Goal: Task Accomplishment & Management: Use online tool/utility

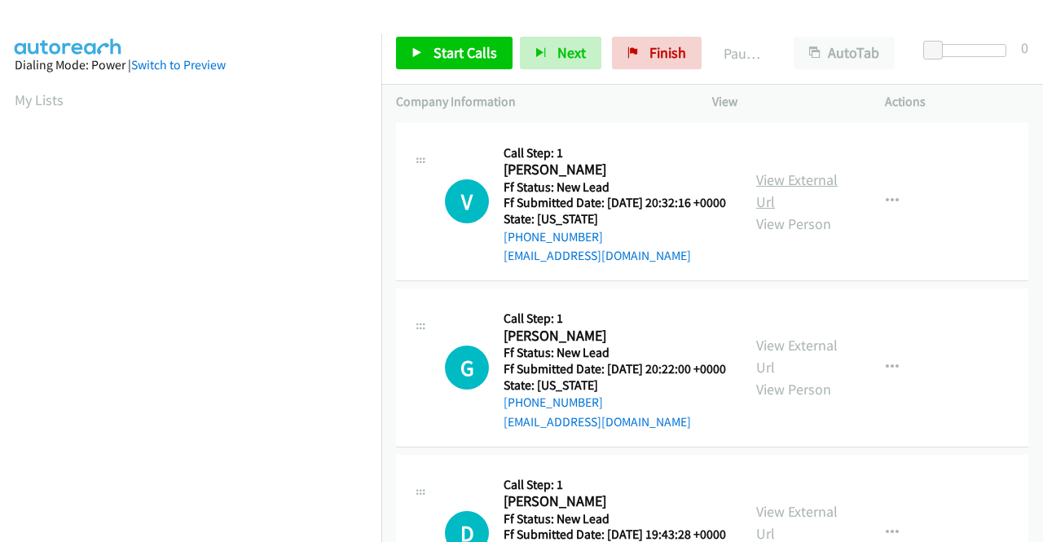
click at [802, 192] on link "View External Url" at bounding box center [797, 190] width 82 height 41
click at [817, 195] on link "View External Url" at bounding box center [797, 190] width 82 height 41
click at [774, 360] on link "View External Url" at bounding box center [797, 356] width 82 height 41
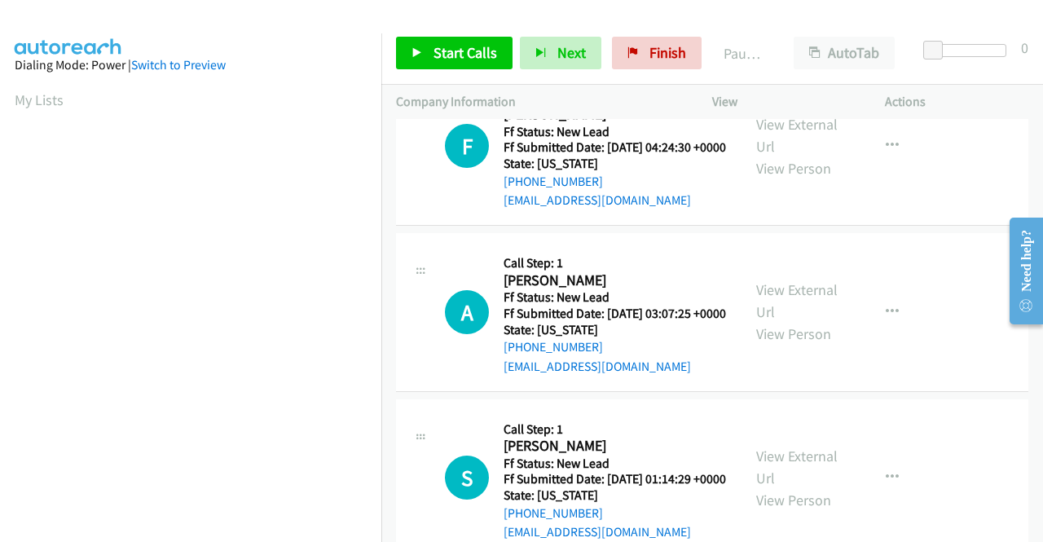
scroll to position [82, 0]
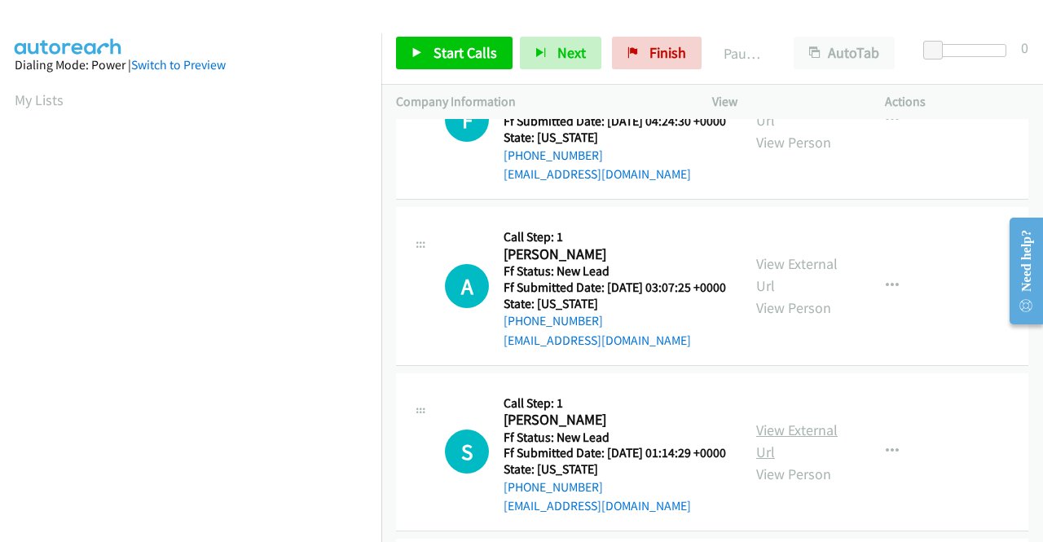
click at [776, 461] on link "View External Url" at bounding box center [797, 441] width 82 height 41
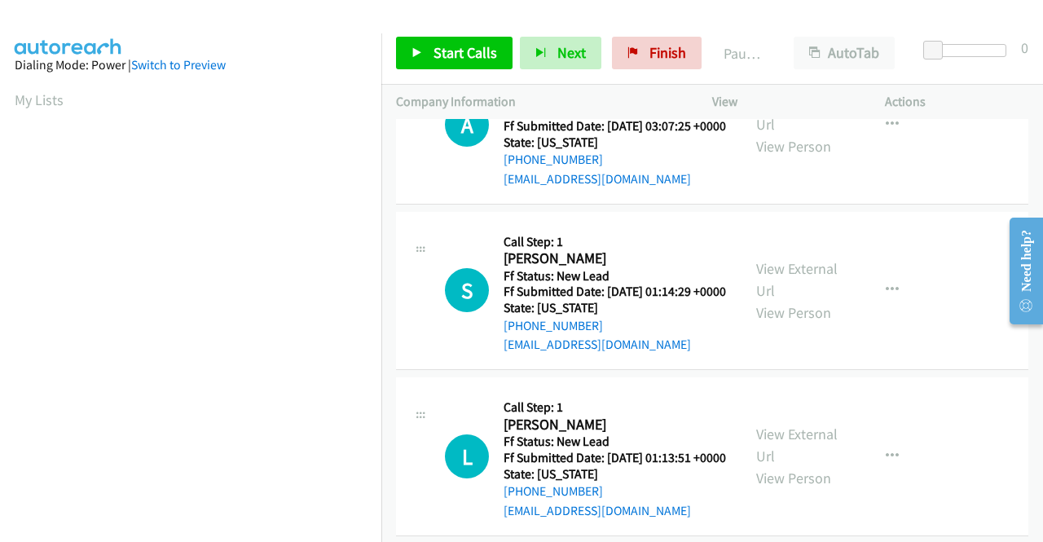
scroll to position [245, 0]
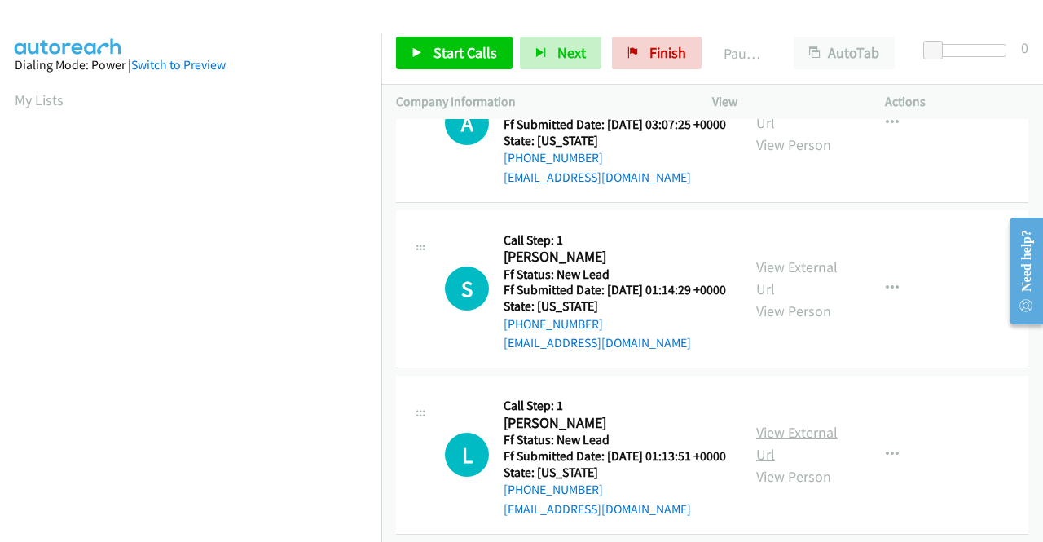
click at [783, 464] on link "View External Url" at bounding box center [797, 443] width 82 height 41
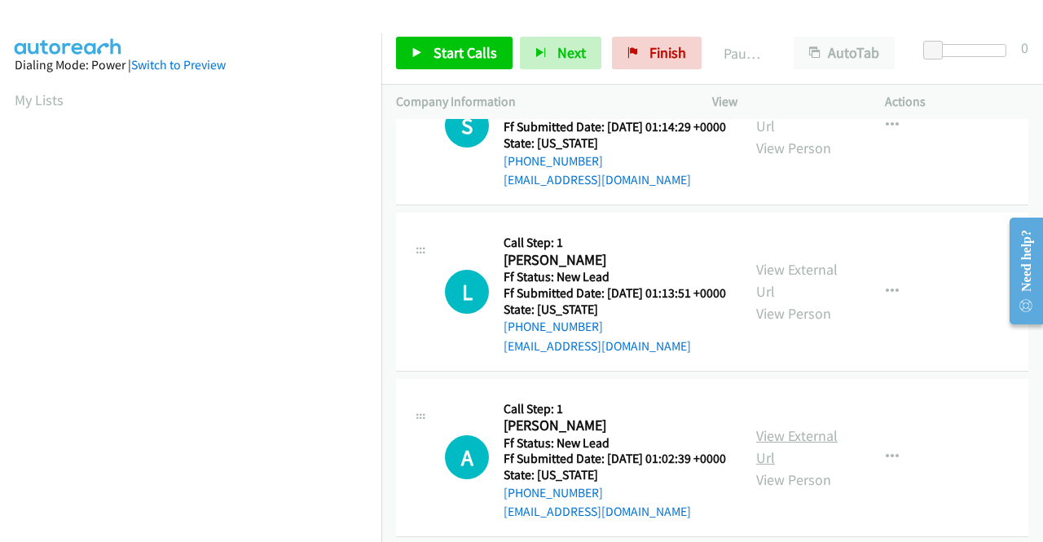
click at [777, 467] on link "View External Url" at bounding box center [797, 446] width 82 height 41
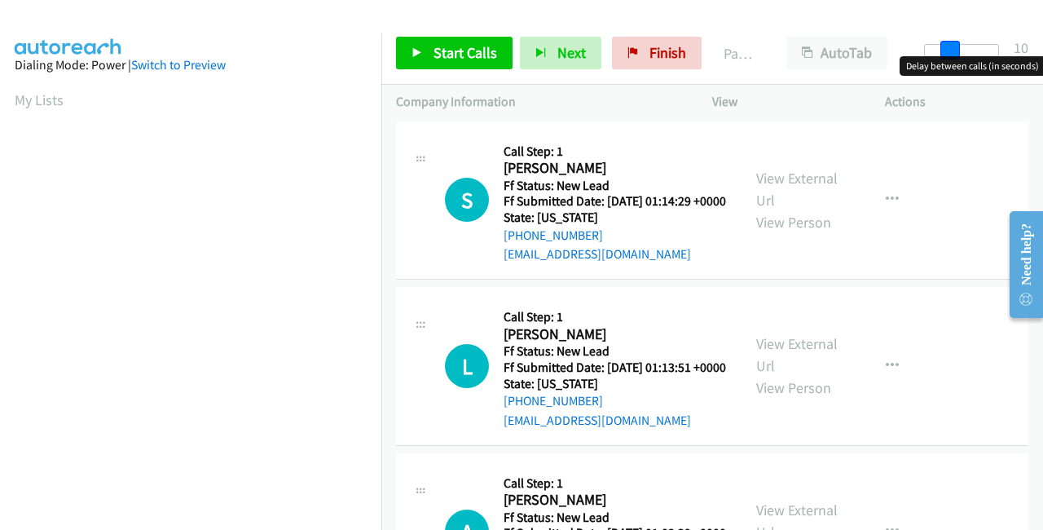
click at [957, 45] on div at bounding box center [961, 50] width 75 height 13
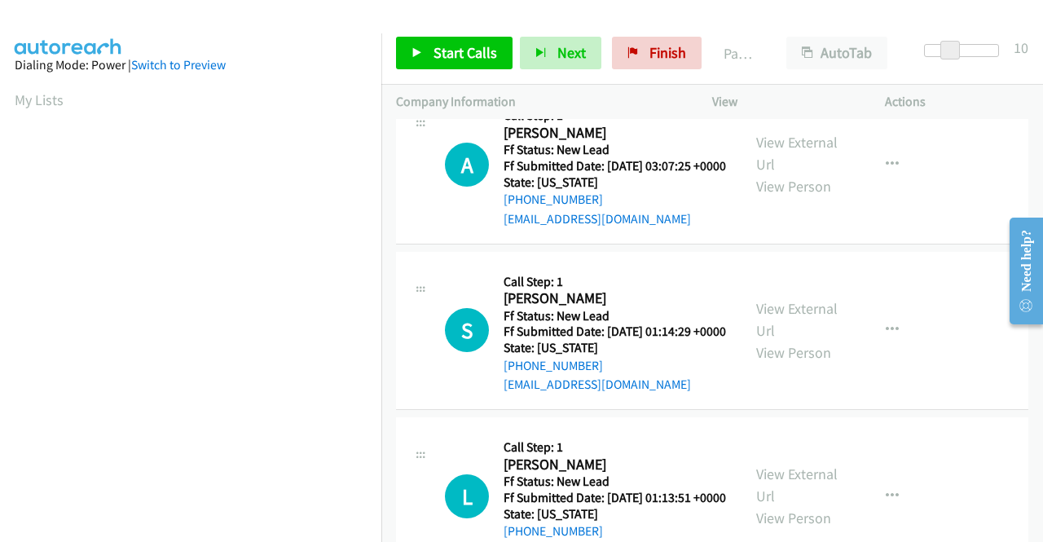
scroll to position [0, 0]
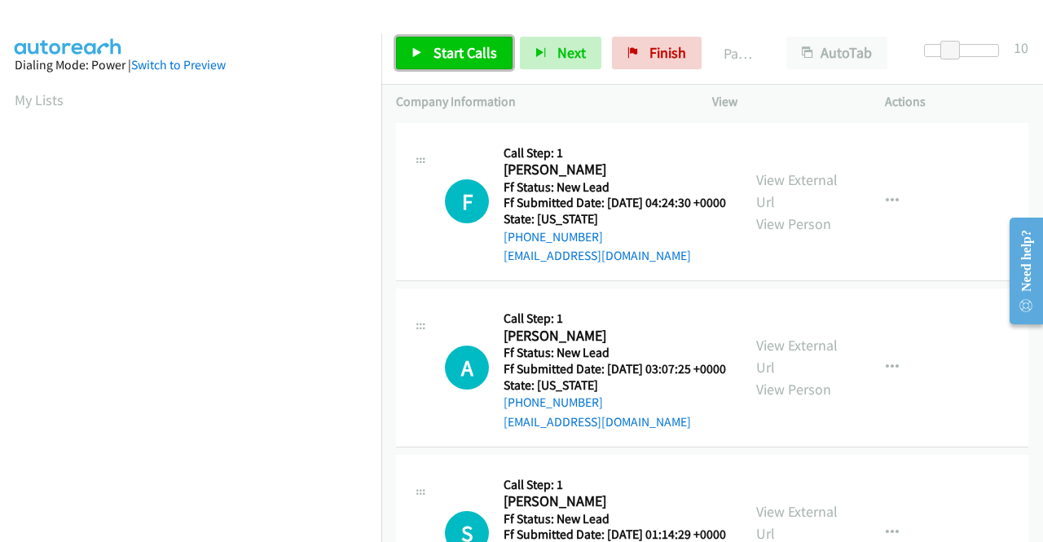
click at [455, 59] on span "Start Calls" at bounding box center [466, 52] width 64 height 19
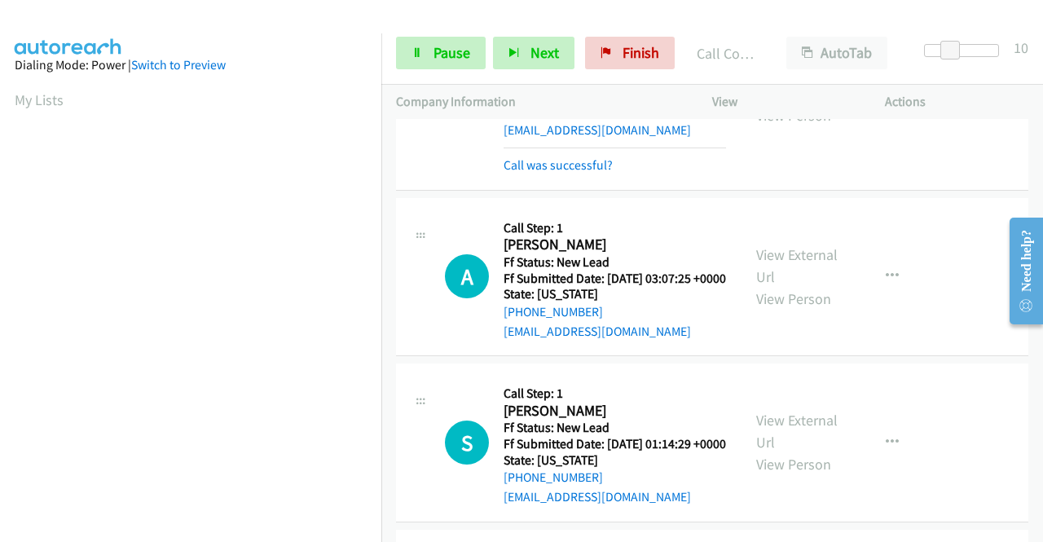
scroll to position [163, 0]
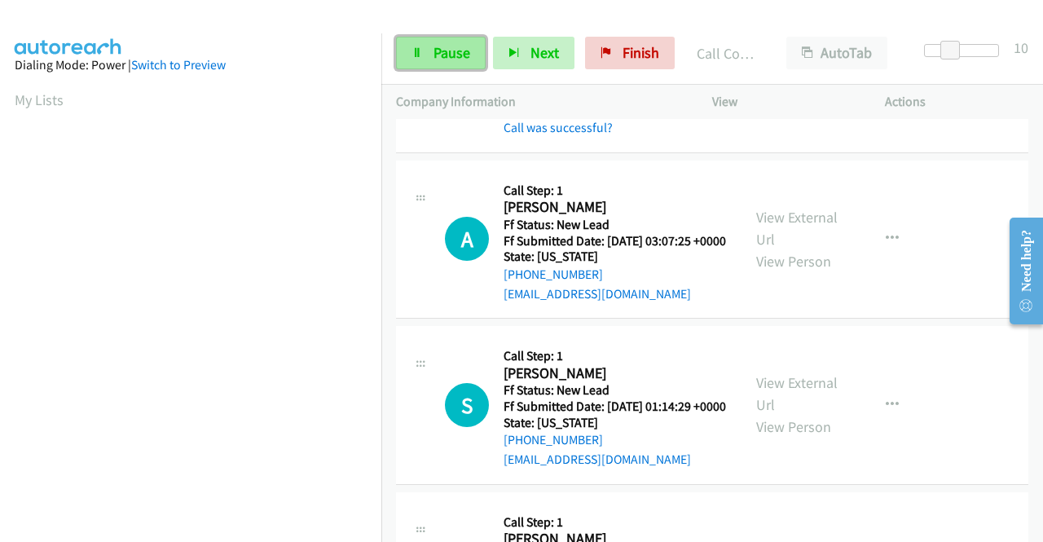
click at [424, 60] on link "Pause" at bounding box center [441, 53] width 90 height 33
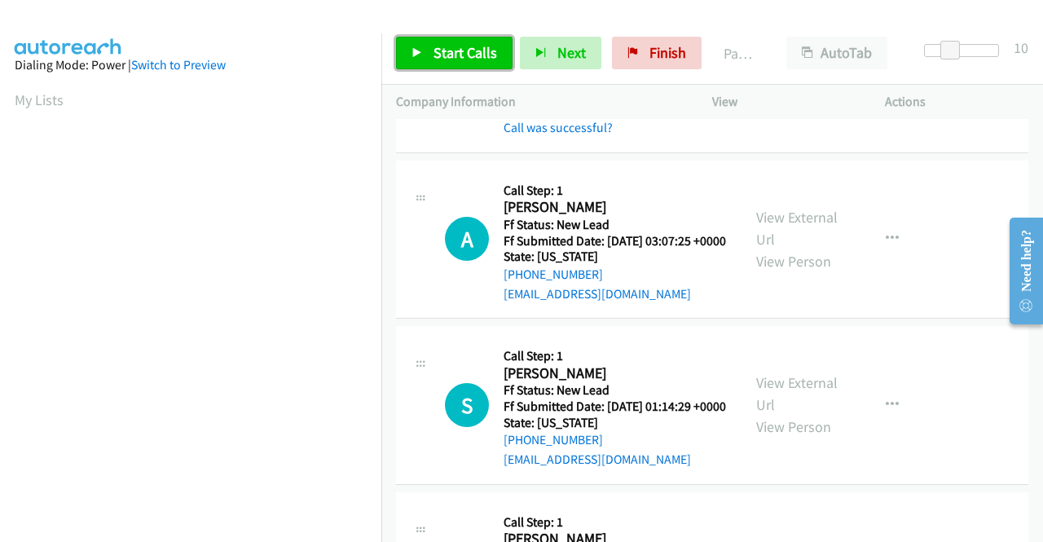
click at [424, 60] on link "Start Calls" at bounding box center [454, 53] width 117 height 33
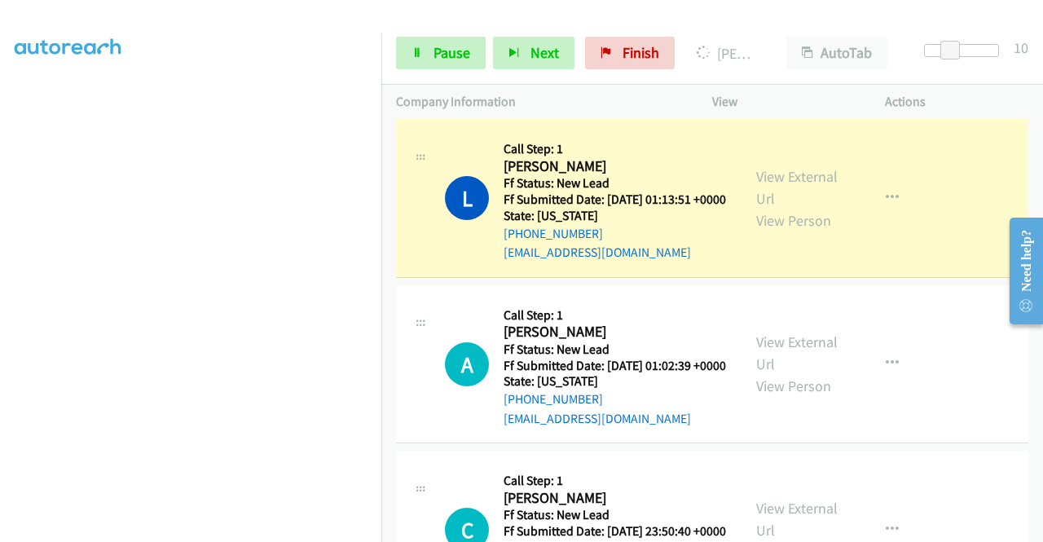
scroll to position [0, 0]
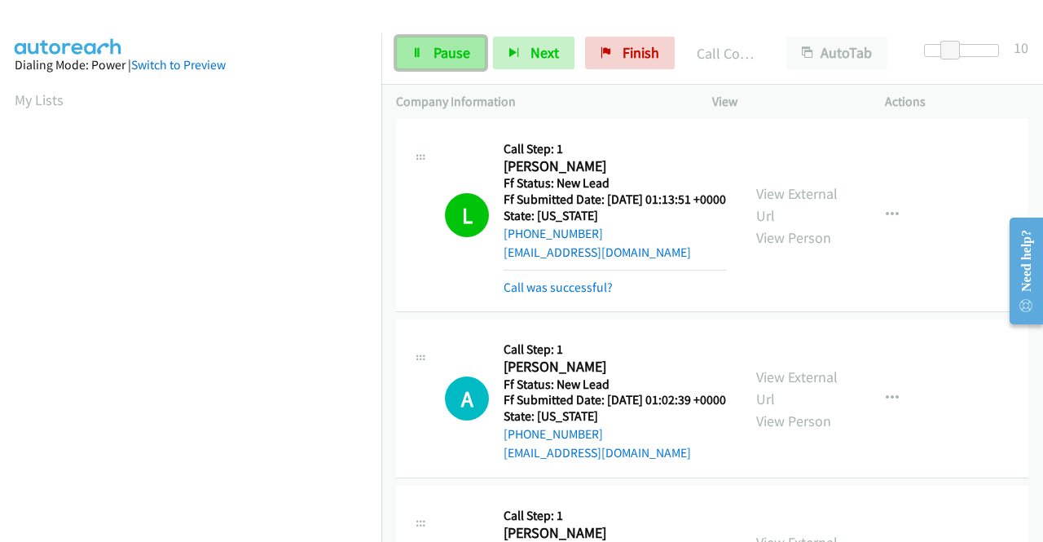
click at [448, 50] on span "Pause" at bounding box center [452, 52] width 37 height 19
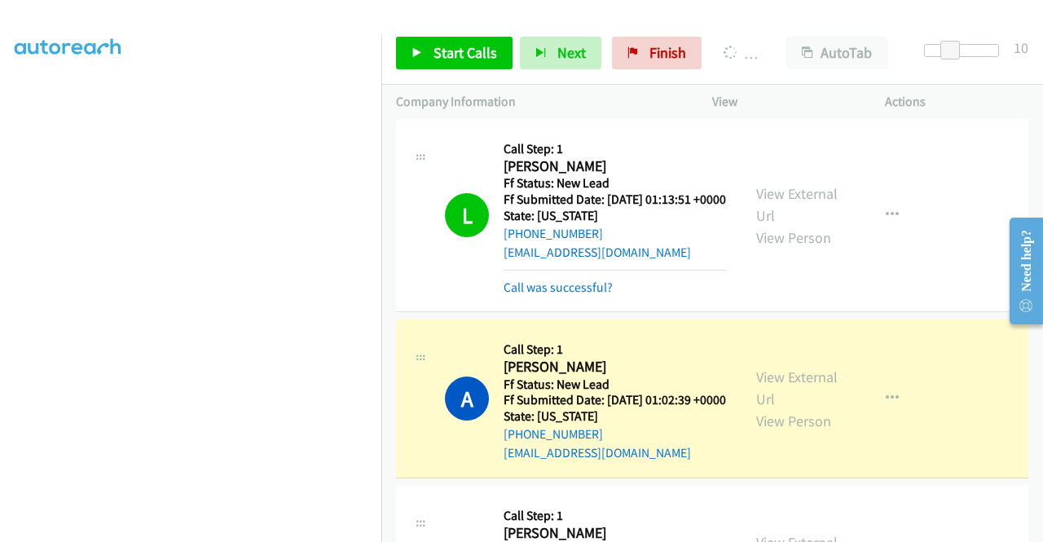
scroll to position [372, 0]
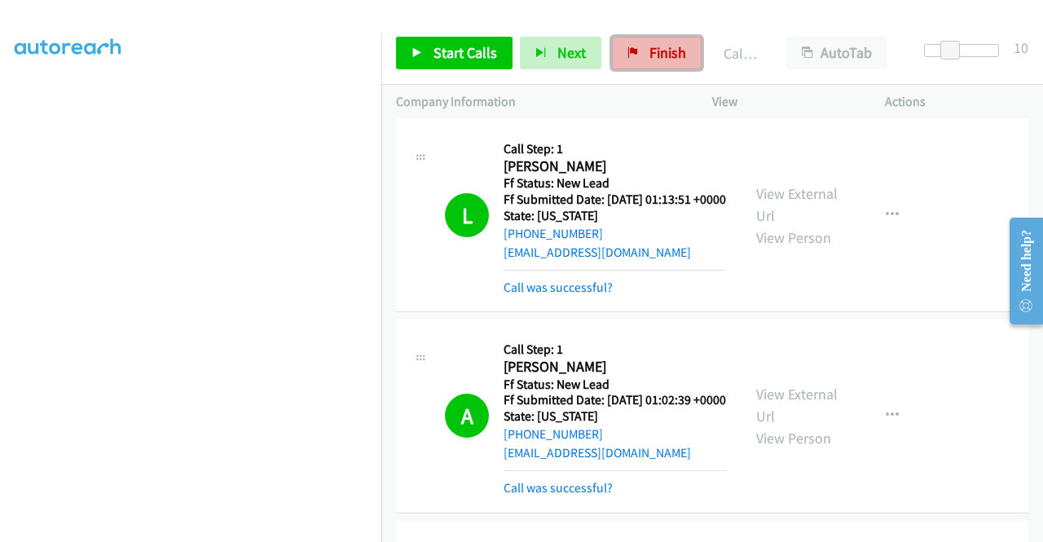
click at [663, 57] on span "Finish" at bounding box center [668, 52] width 37 height 19
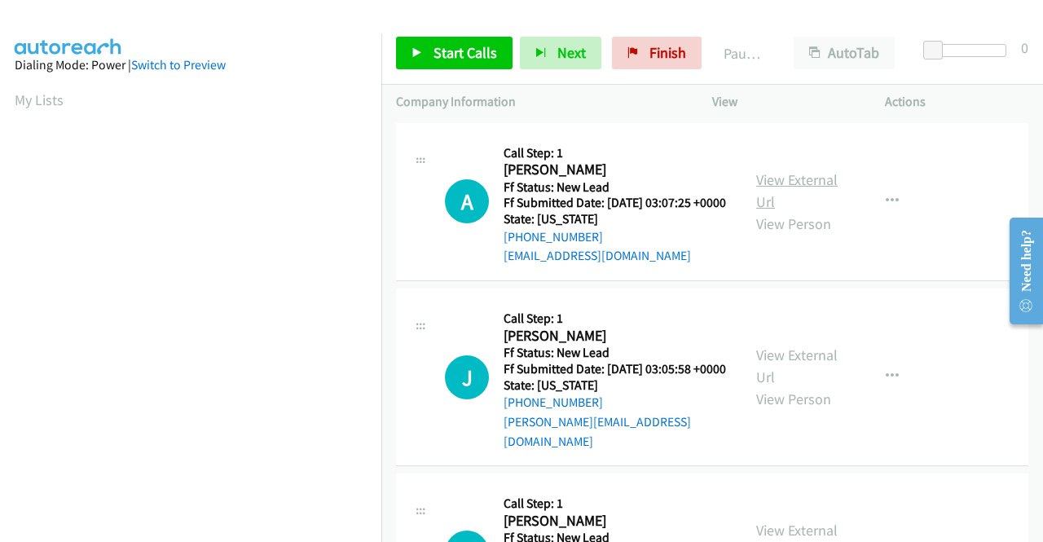
click at [791, 190] on link "View External Url" at bounding box center [797, 190] width 82 height 41
click at [800, 374] on link "View External Url" at bounding box center [797, 366] width 82 height 41
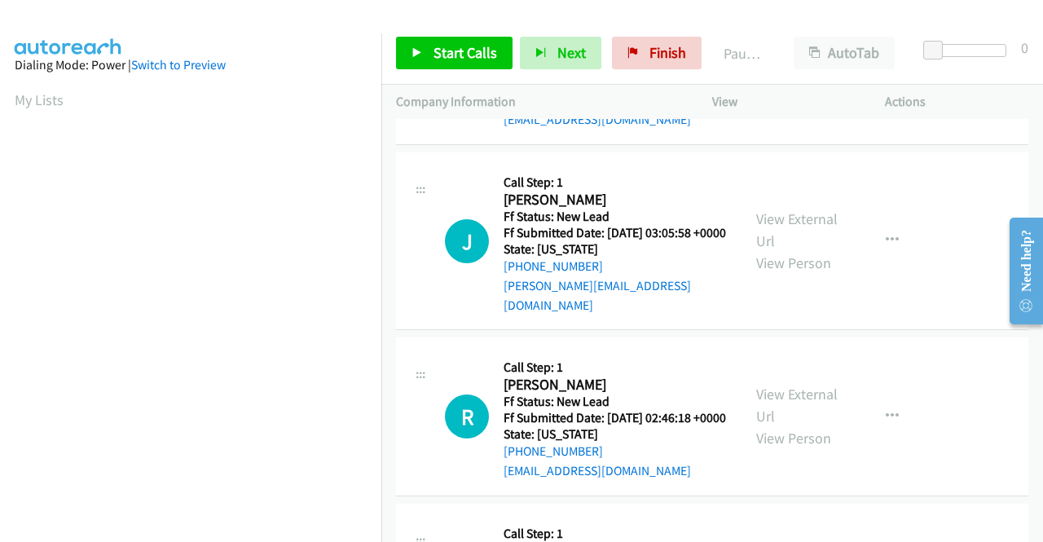
scroll to position [163, 0]
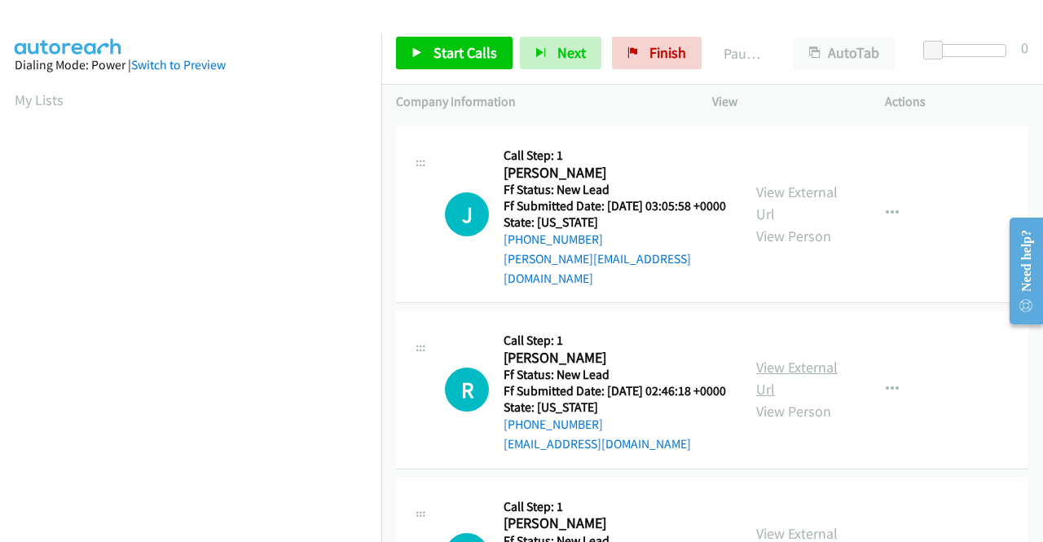
click at [791, 391] on link "View External Url" at bounding box center [797, 378] width 82 height 41
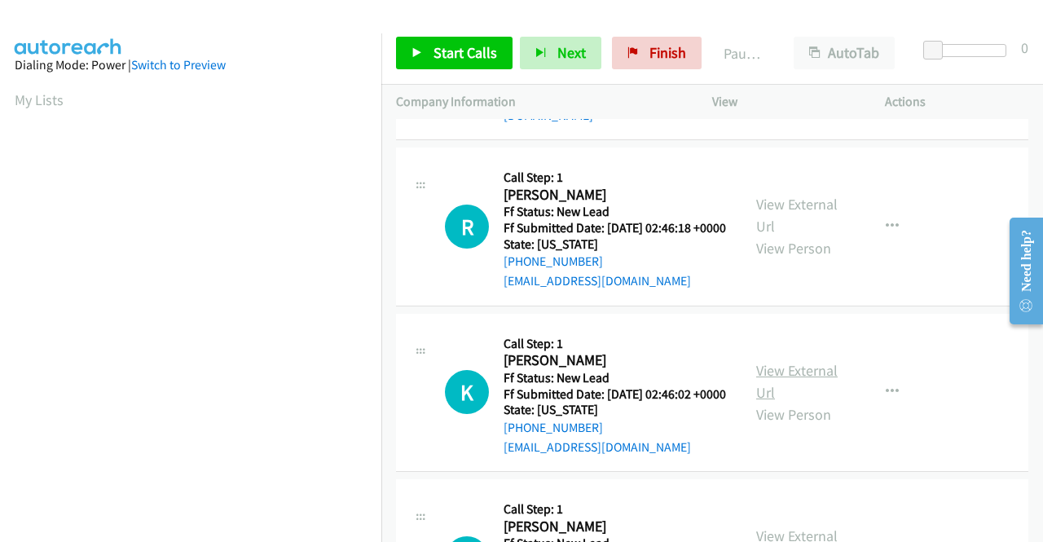
click at [777, 402] on link "View External Url" at bounding box center [797, 381] width 82 height 41
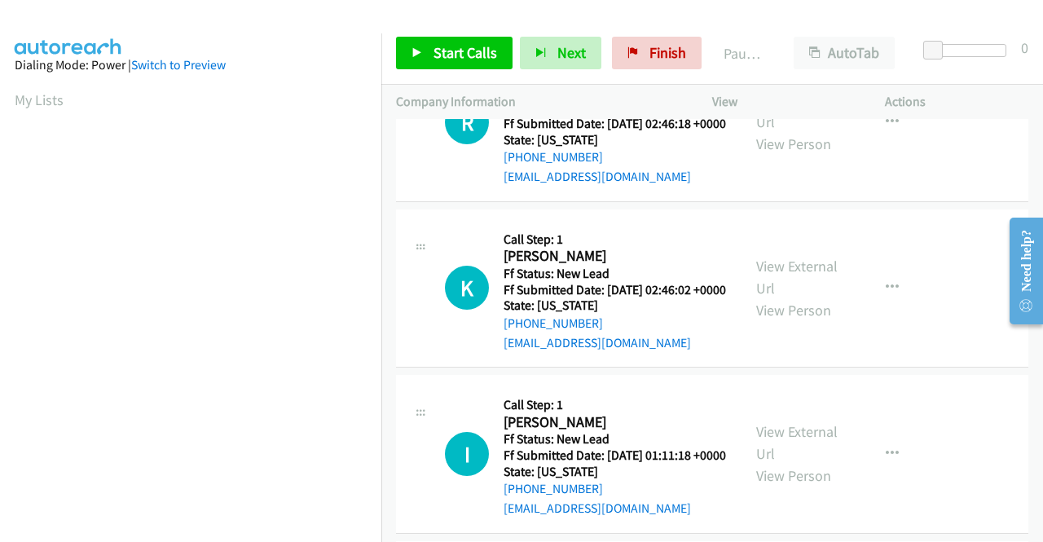
scroll to position [489, 0]
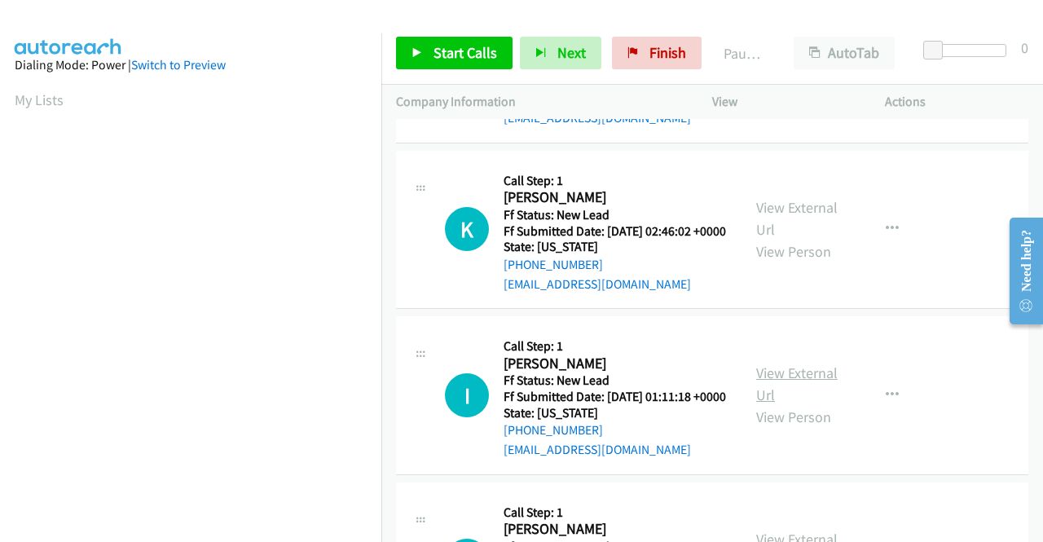
click at [797, 404] on link "View External Url" at bounding box center [797, 383] width 82 height 41
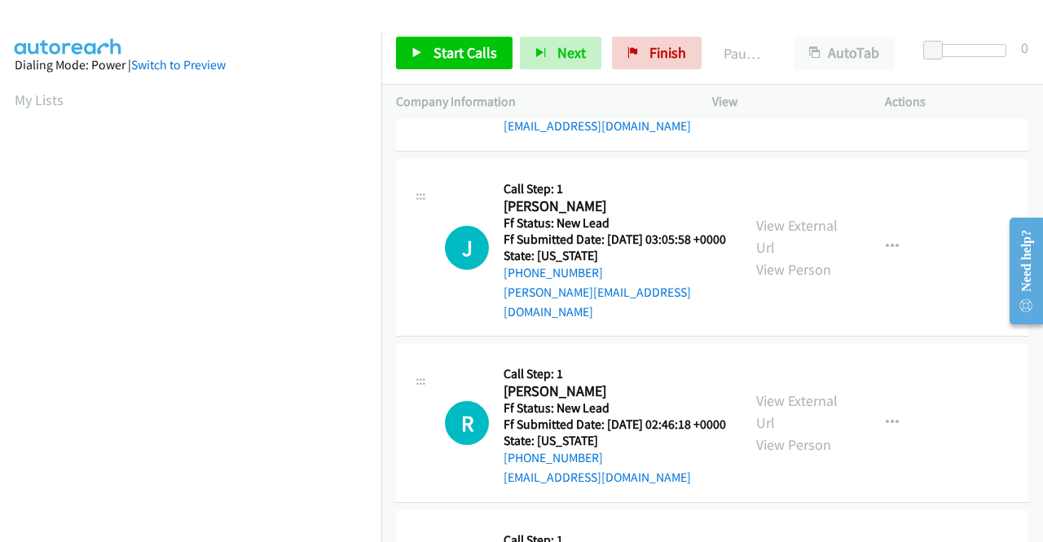
scroll to position [0, 0]
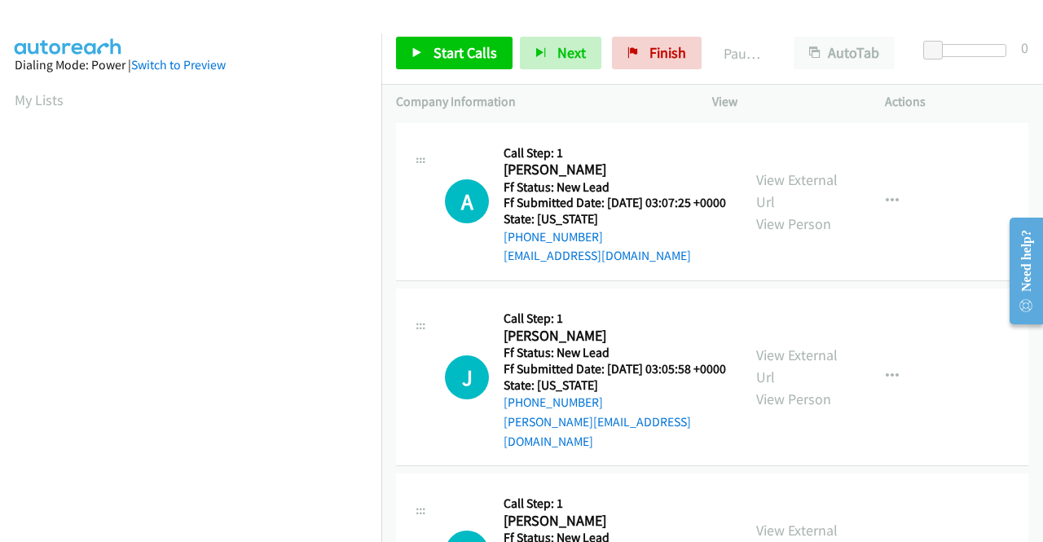
click at [960, 43] on div "Start Calls Pause Next Finish Paused AutoTab AutoTab 0" at bounding box center [712, 53] width 662 height 63
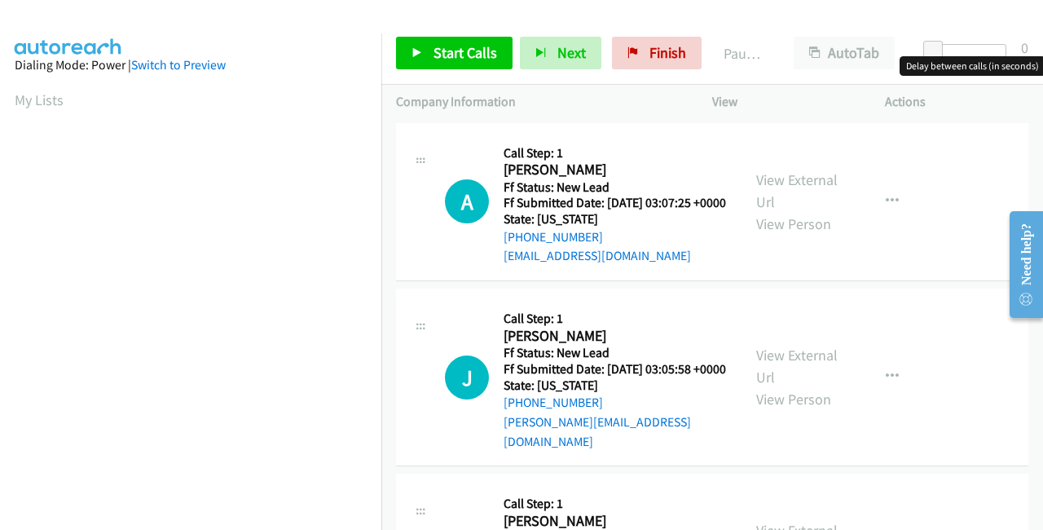
click at [955, 46] on div at bounding box center [969, 50] width 75 height 13
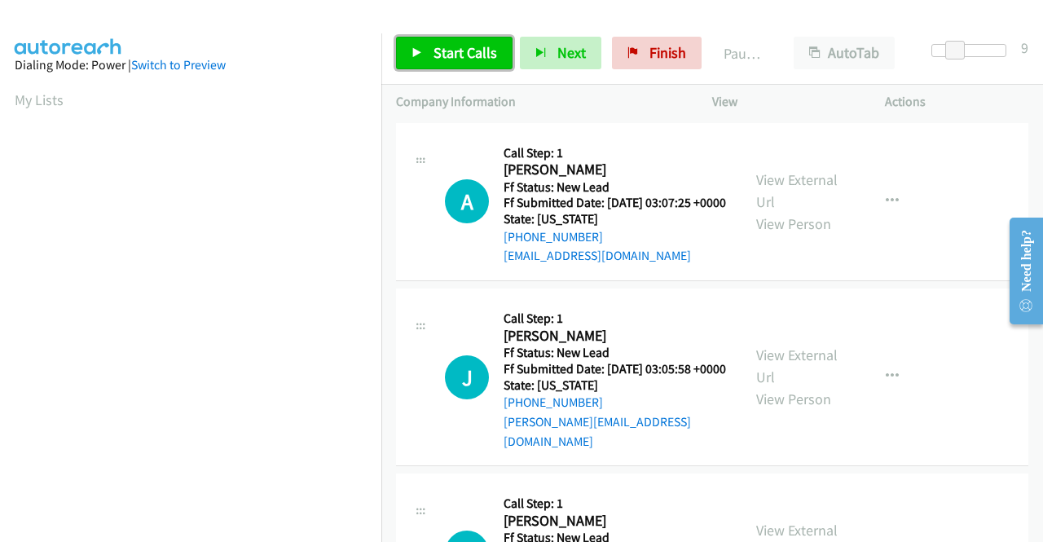
click at [463, 50] on span "Start Calls" at bounding box center [466, 52] width 64 height 19
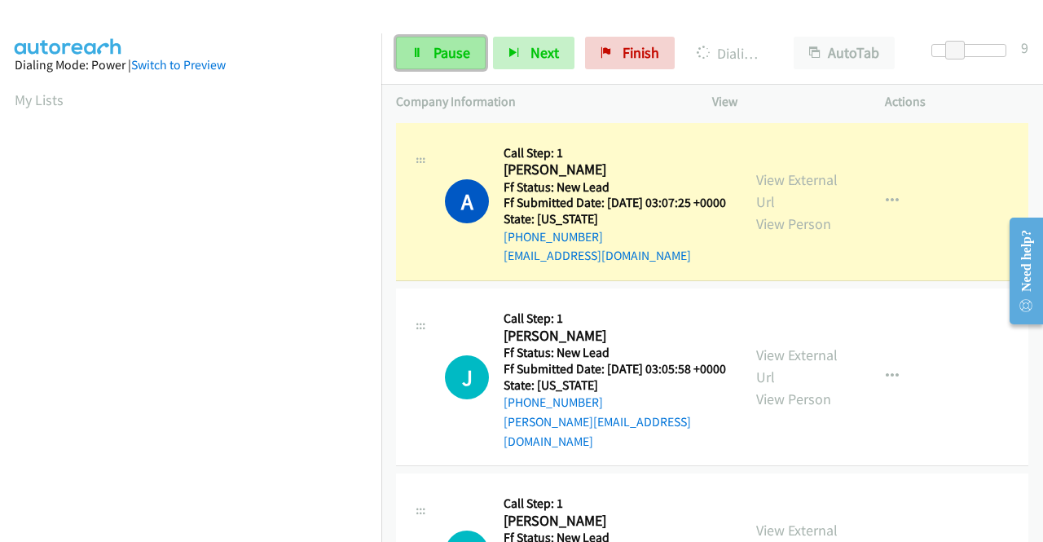
click at [465, 65] on link "Pause" at bounding box center [441, 53] width 90 height 33
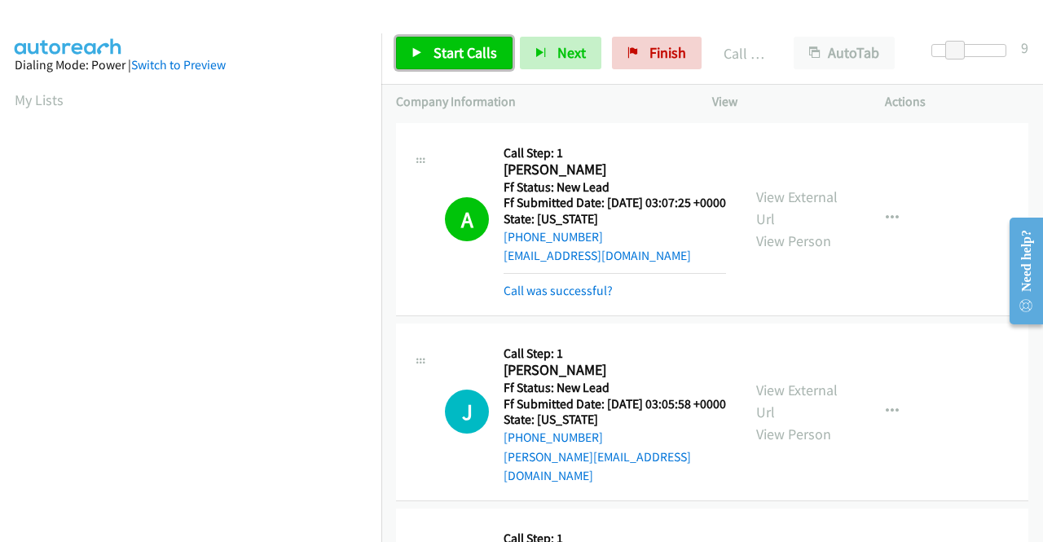
click at [463, 40] on link "Start Calls" at bounding box center [454, 53] width 117 height 33
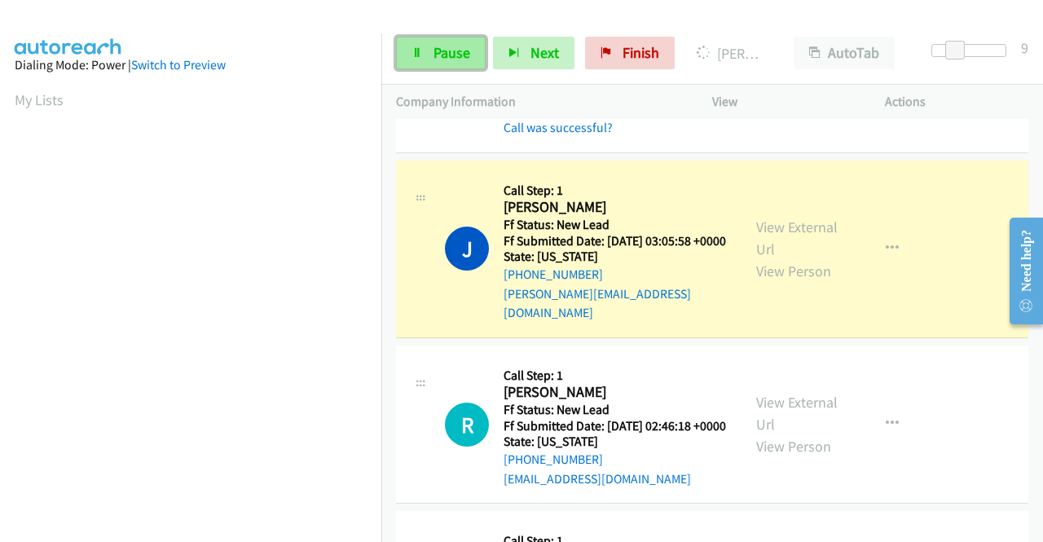
click at [443, 47] on span "Pause" at bounding box center [452, 52] width 37 height 19
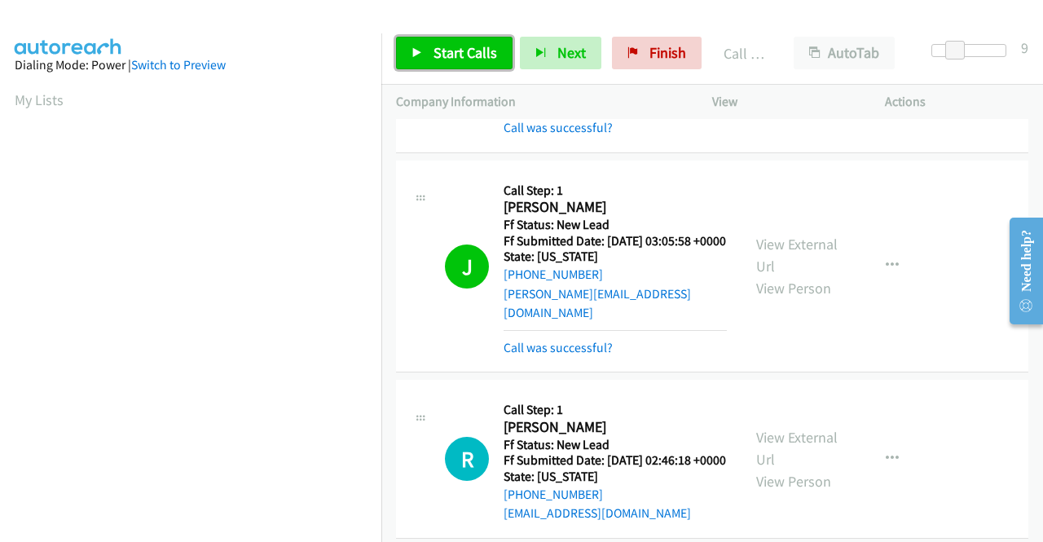
click at [445, 50] on span "Start Calls" at bounding box center [466, 52] width 64 height 19
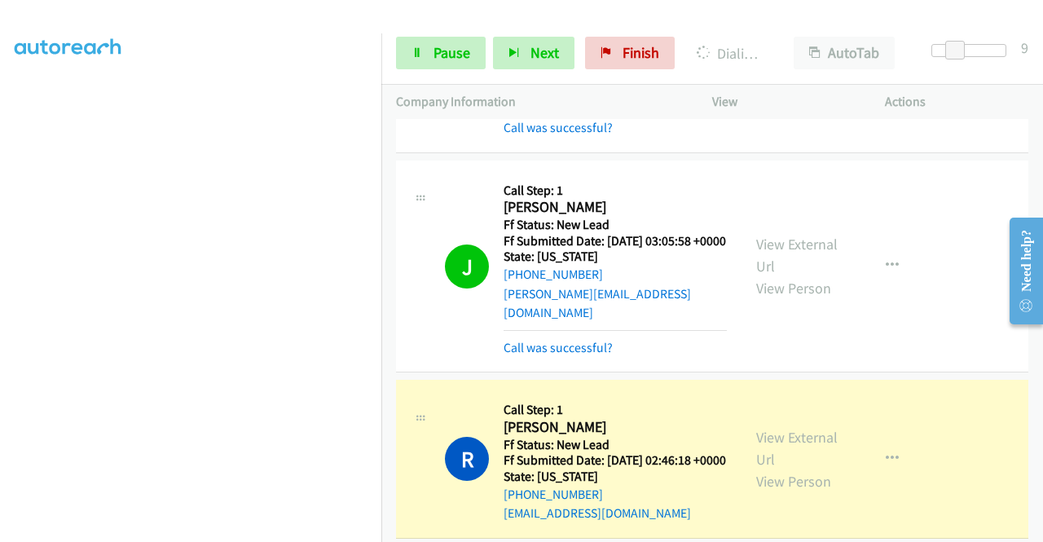
scroll to position [372, 0]
click at [414, 59] on link "Pause" at bounding box center [441, 53] width 90 height 33
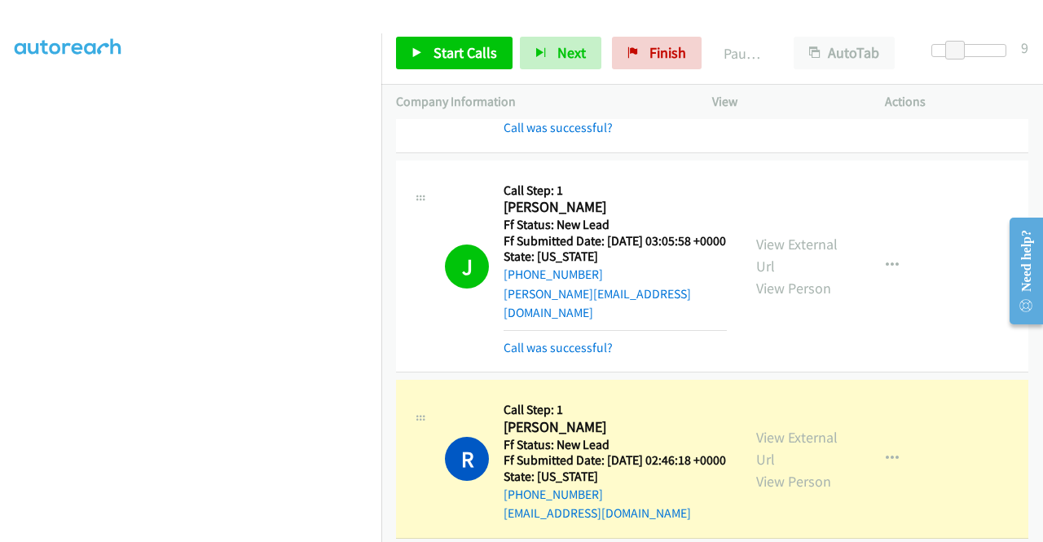
scroll to position [0, 0]
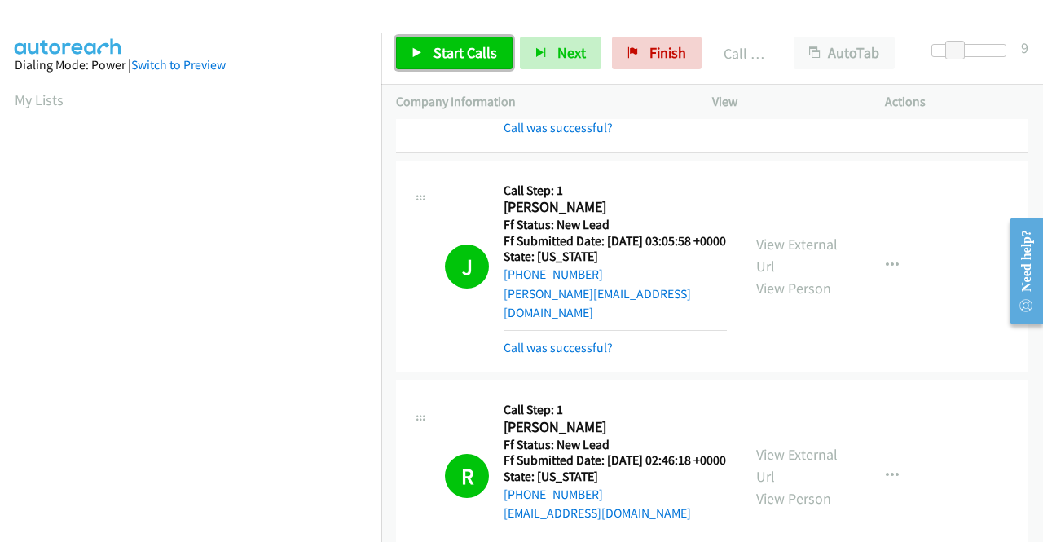
click at [476, 52] on span "Start Calls" at bounding box center [466, 52] width 64 height 19
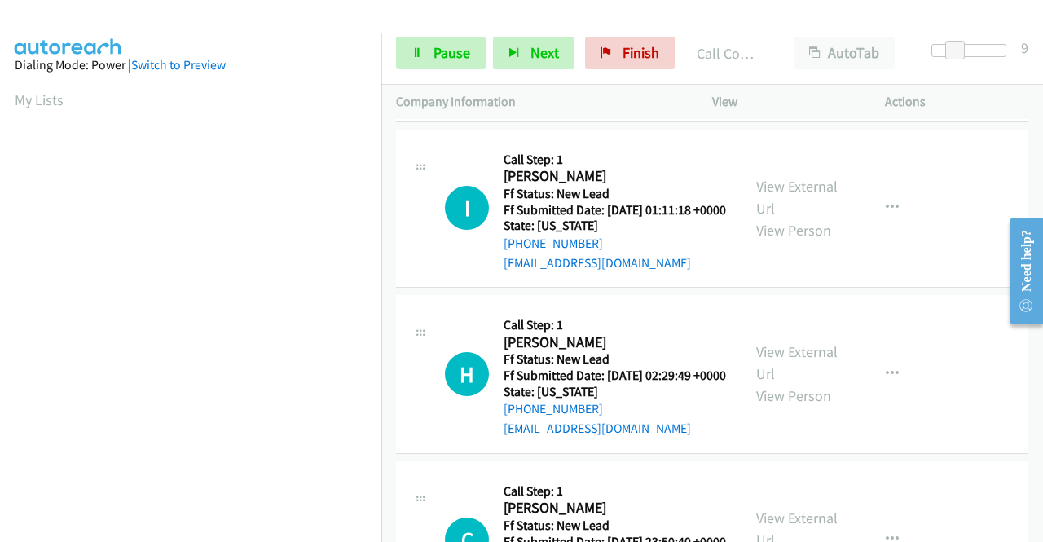
scroll to position [734, 0]
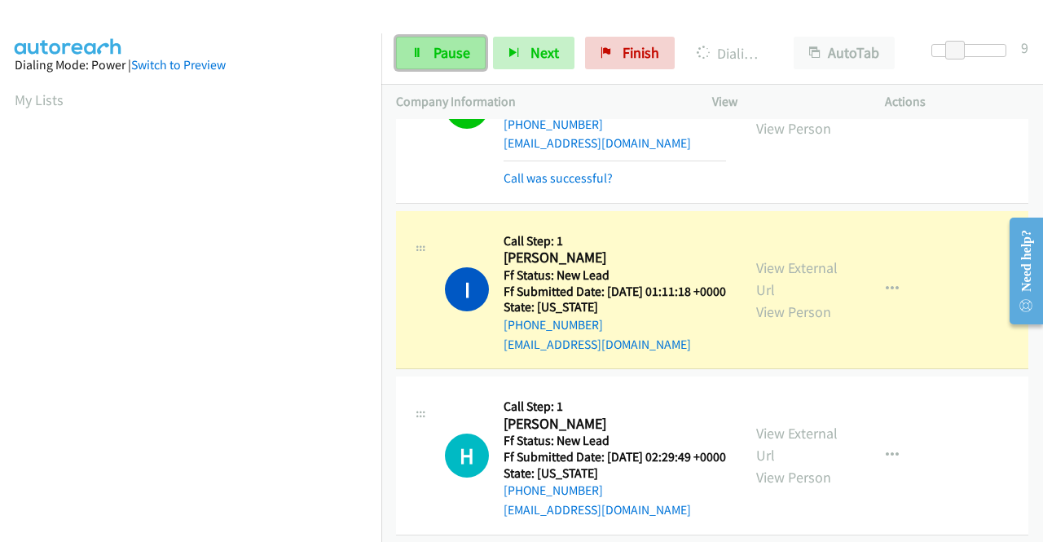
click at [452, 48] on span "Pause" at bounding box center [452, 52] width 37 height 19
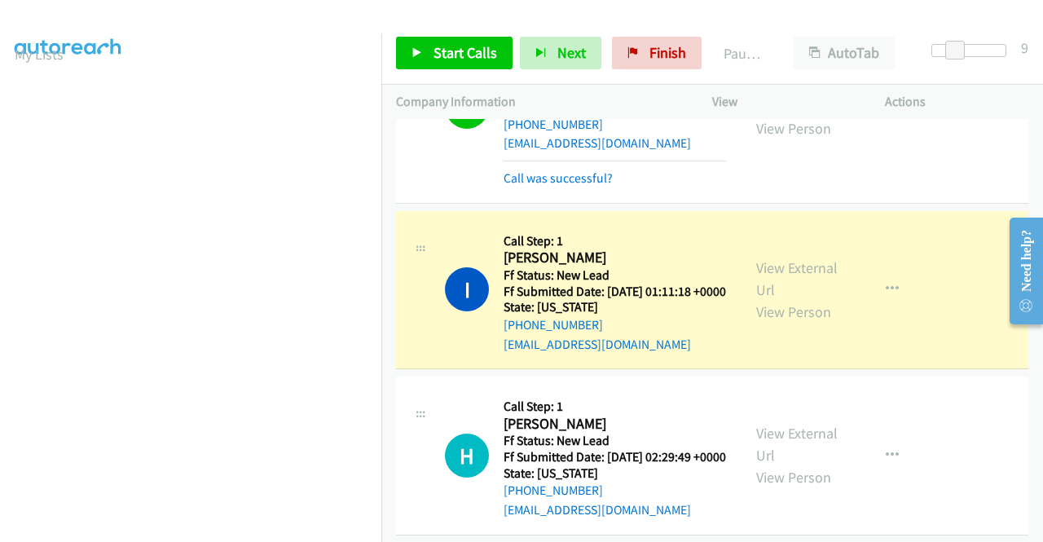
scroll to position [0, 0]
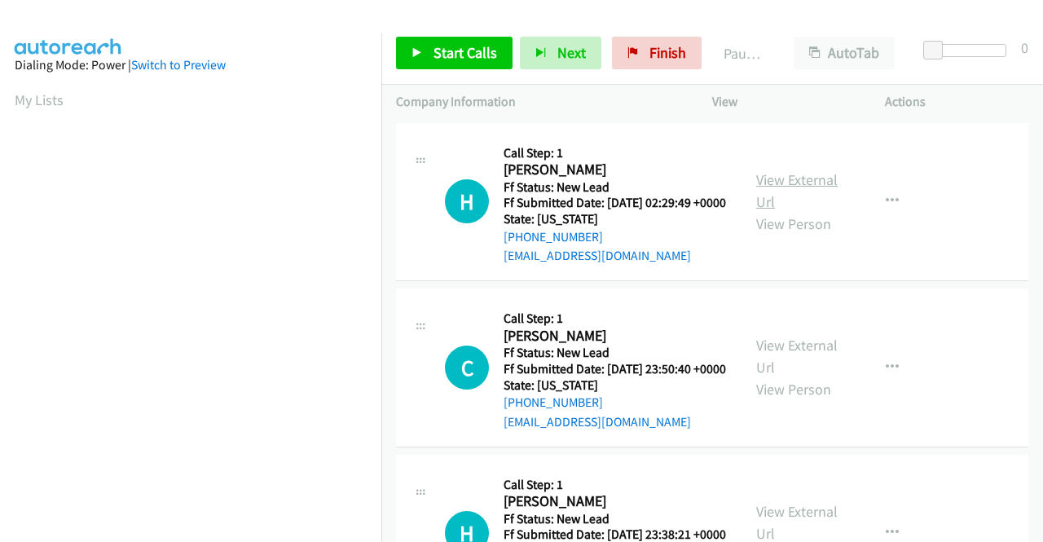
click at [809, 180] on link "View External Url" at bounding box center [797, 190] width 82 height 41
click at [776, 363] on link "View External Url" at bounding box center [797, 356] width 82 height 41
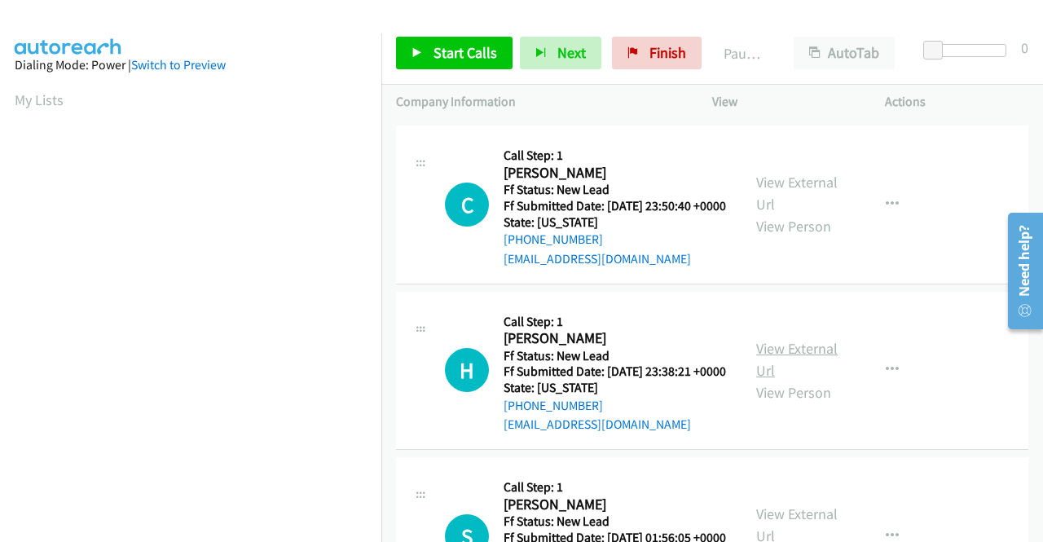
click at [774, 380] on link "View External Url" at bounding box center [797, 359] width 82 height 41
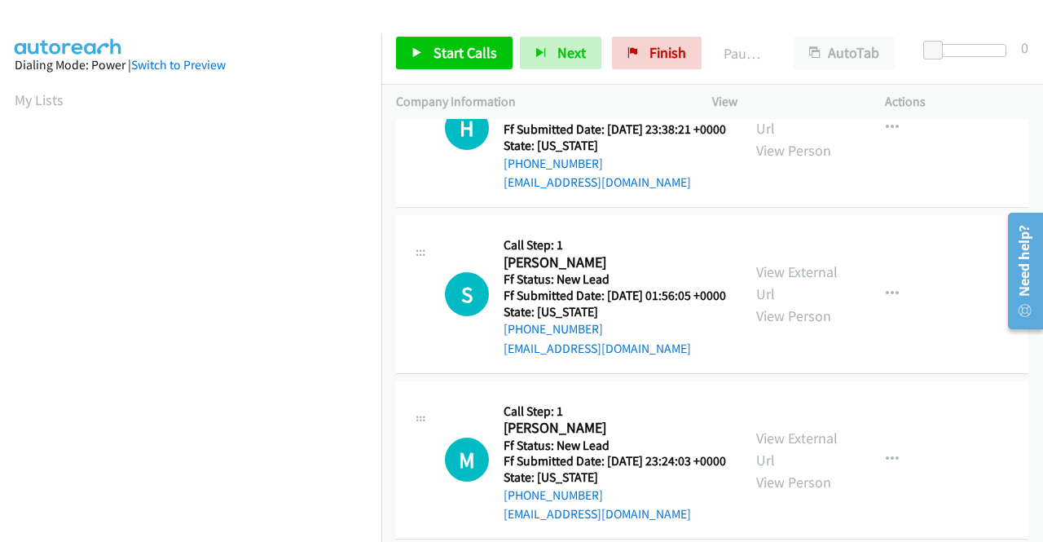
scroll to position [408, 0]
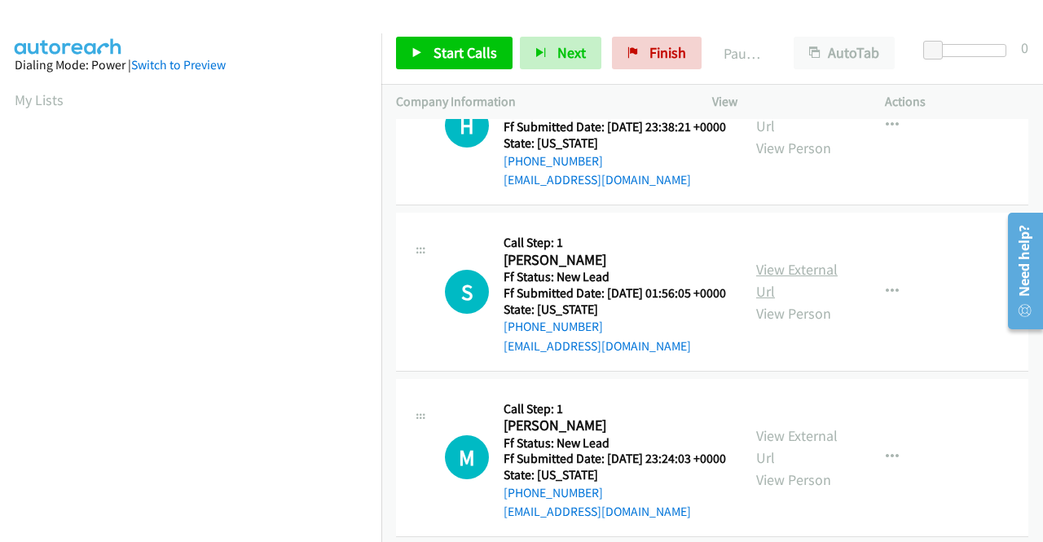
click at [756, 301] on link "View External Url" at bounding box center [797, 280] width 82 height 41
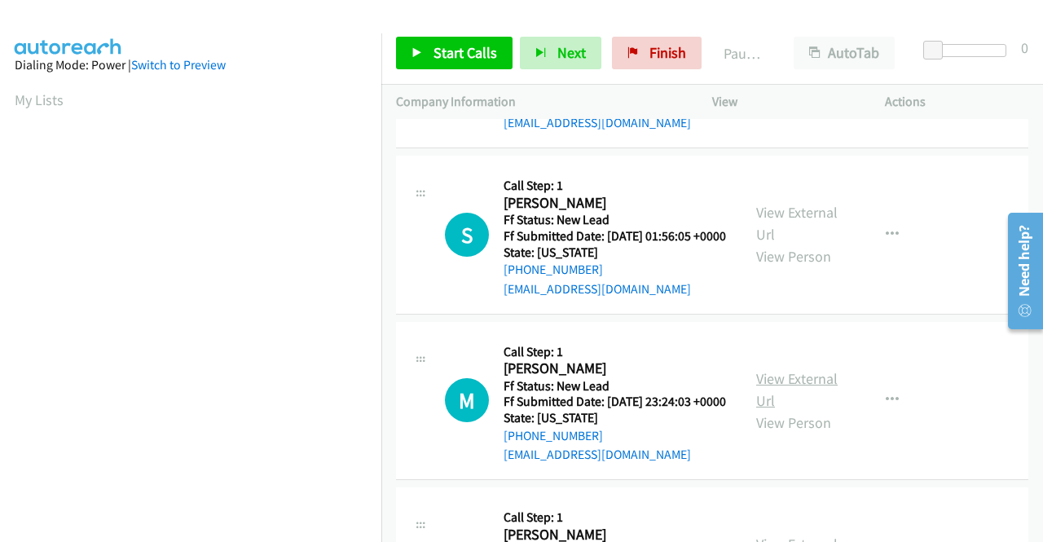
scroll to position [489, 0]
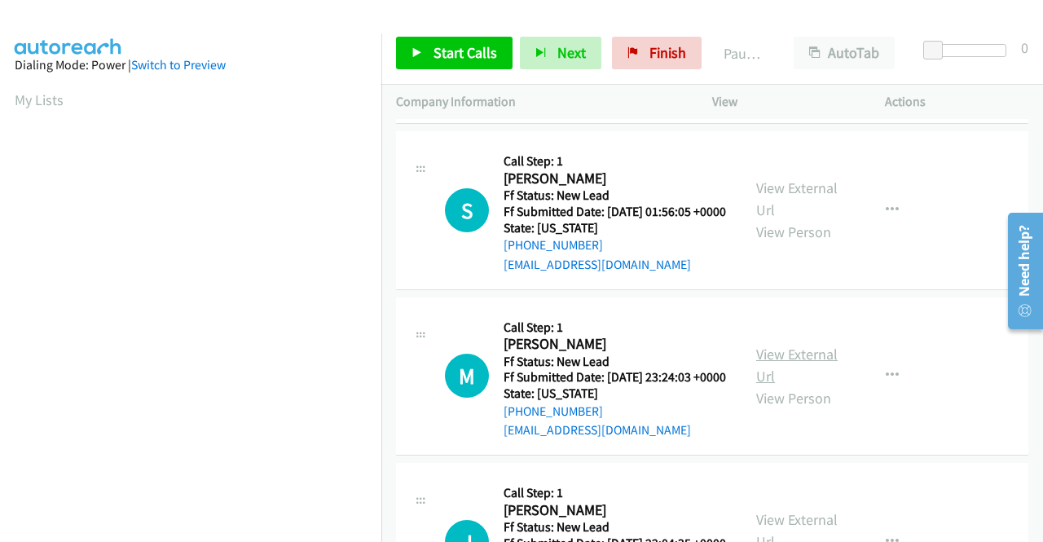
click at [774, 386] on link "View External Url" at bounding box center [797, 365] width 82 height 41
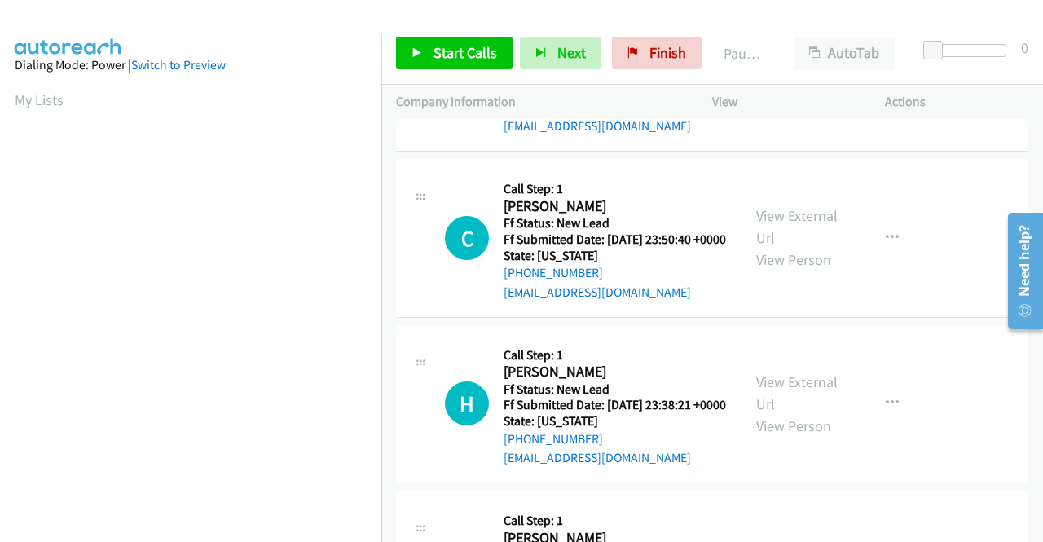
scroll to position [10, 0]
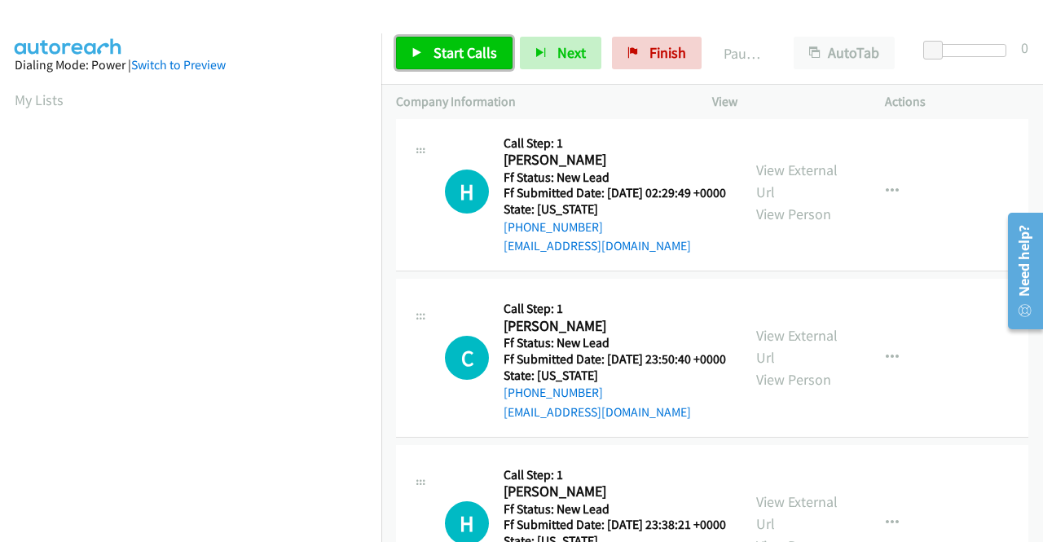
click at [445, 53] on span "Start Calls" at bounding box center [466, 52] width 64 height 19
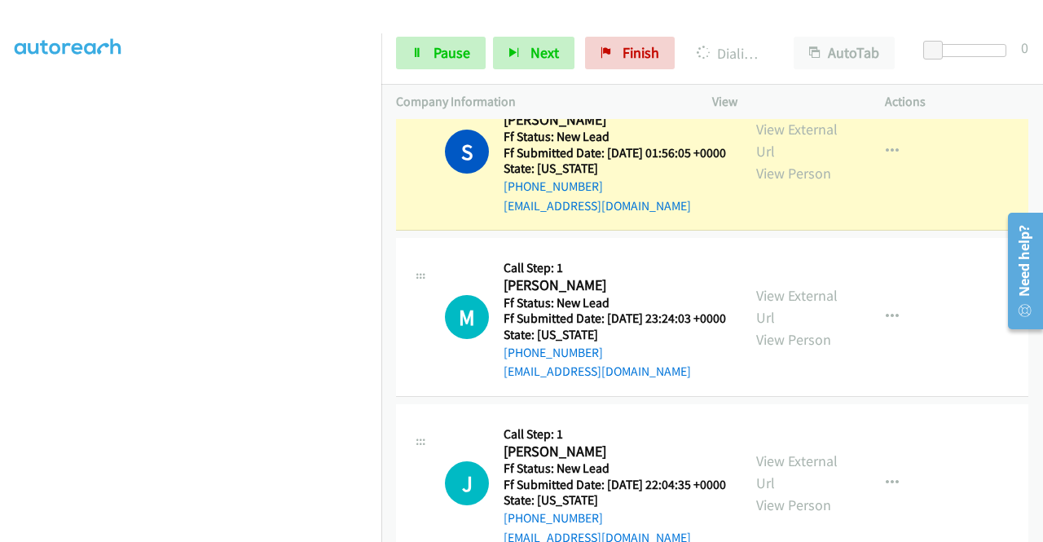
scroll to position [372, 0]
click at [435, 48] on span "Pause" at bounding box center [452, 52] width 37 height 19
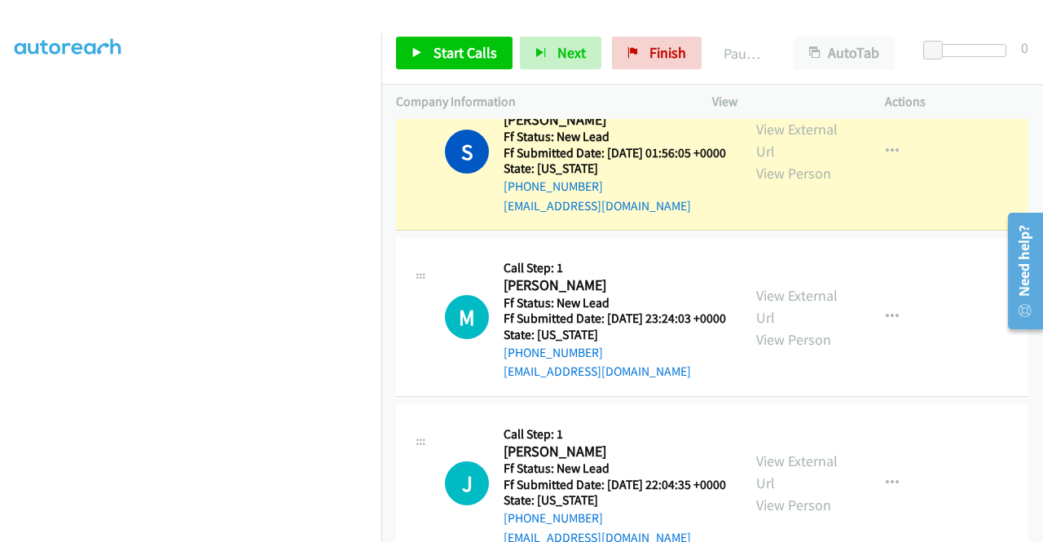
scroll to position [46, 0]
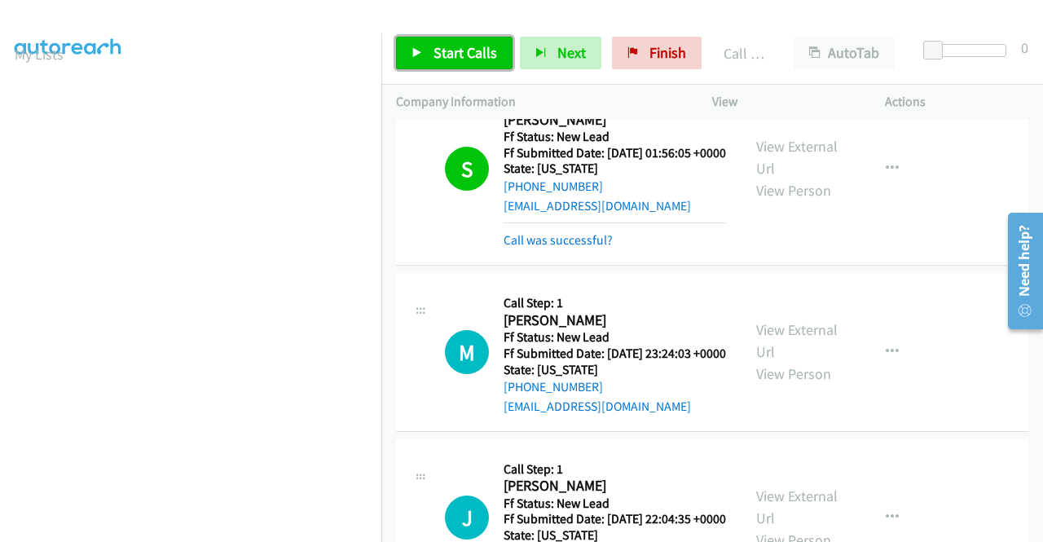
click at [473, 53] on span "Start Calls" at bounding box center [466, 52] width 64 height 19
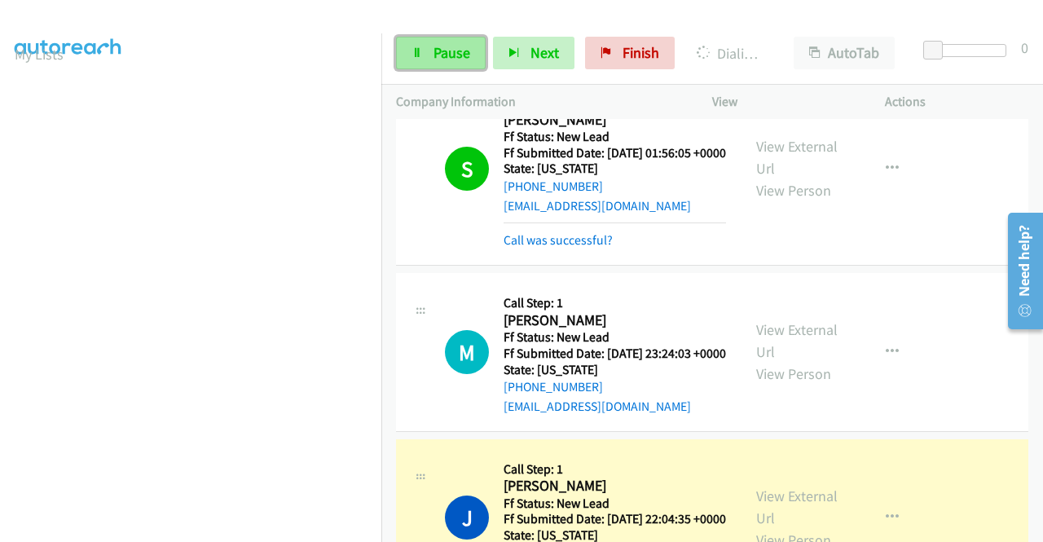
click at [453, 49] on span "Pause" at bounding box center [452, 52] width 37 height 19
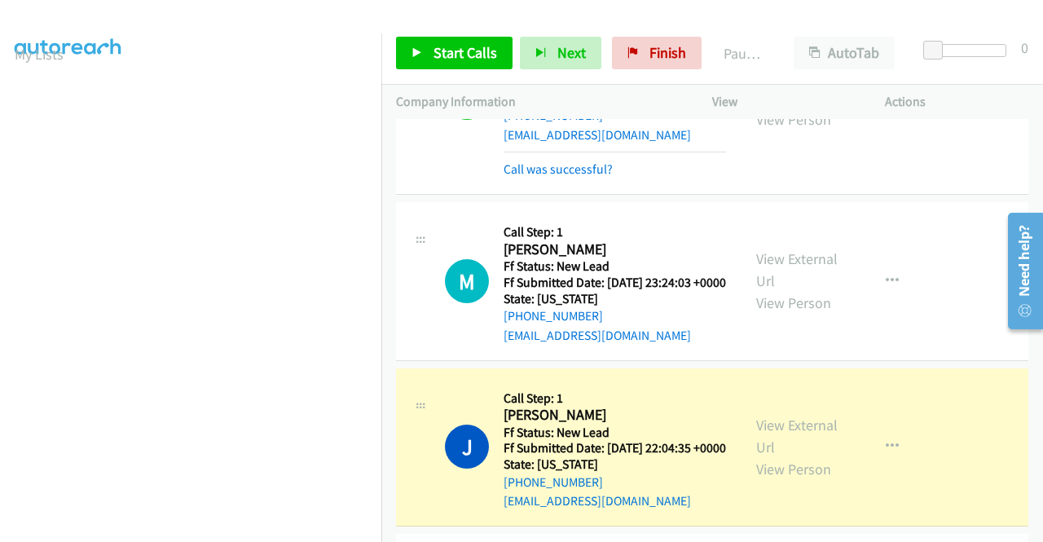
scroll to position [897, 0]
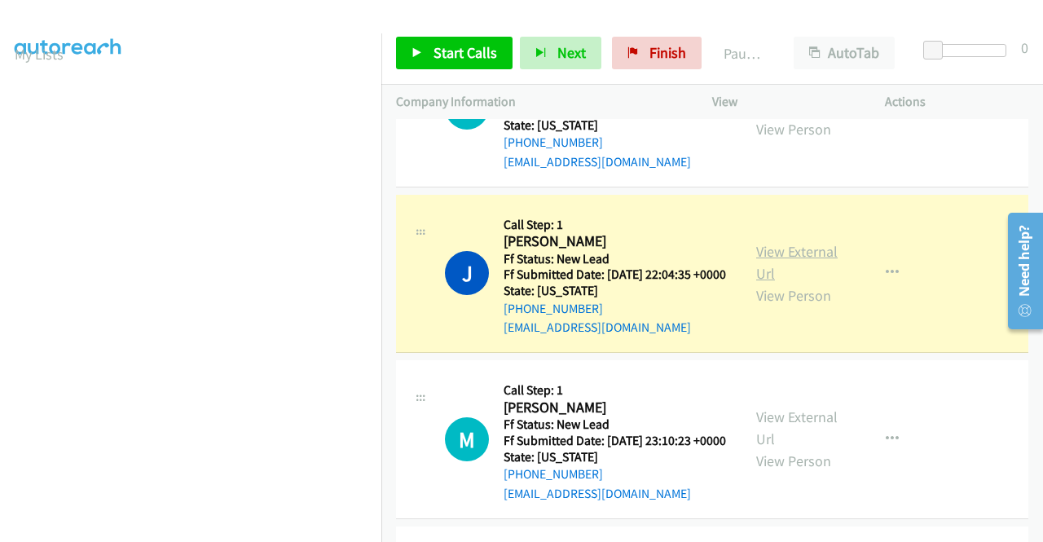
click at [796, 283] on link "View External Url" at bounding box center [797, 262] width 82 height 41
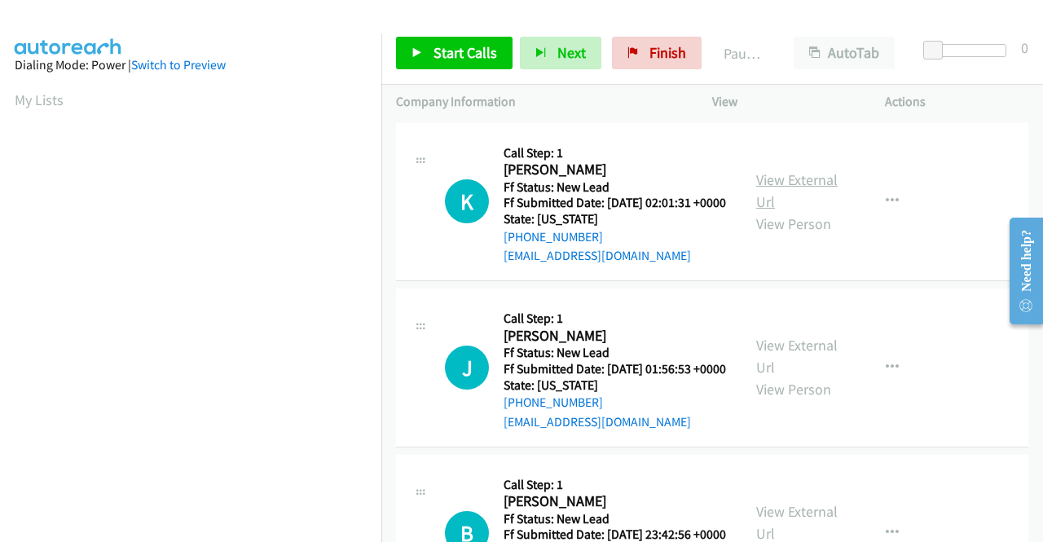
click at [808, 184] on link "View External Url" at bounding box center [797, 190] width 82 height 41
click at [794, 370] on link "View External Url" at bounding box center [797, 356] width 82 height 41
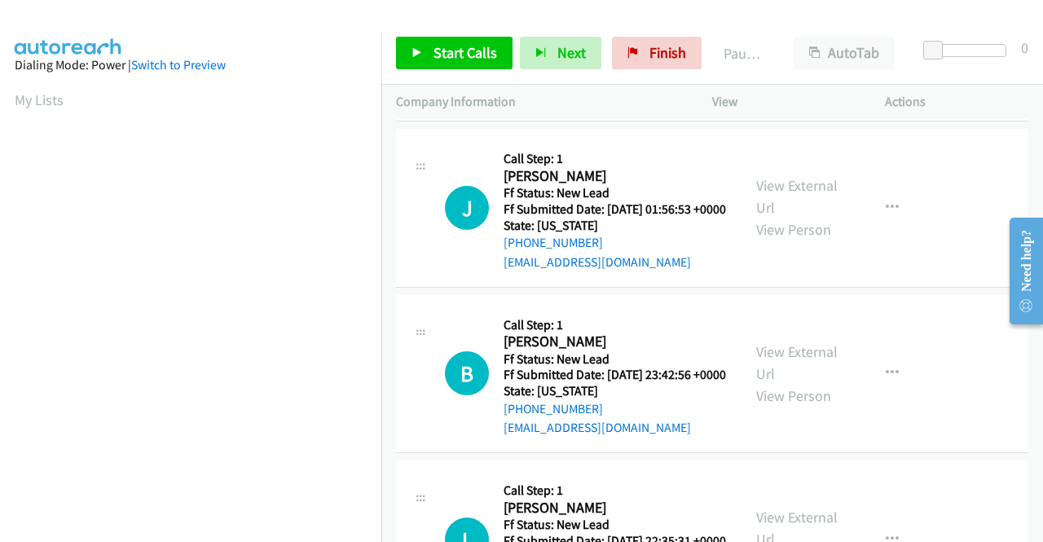
scroll to position [163, 0]
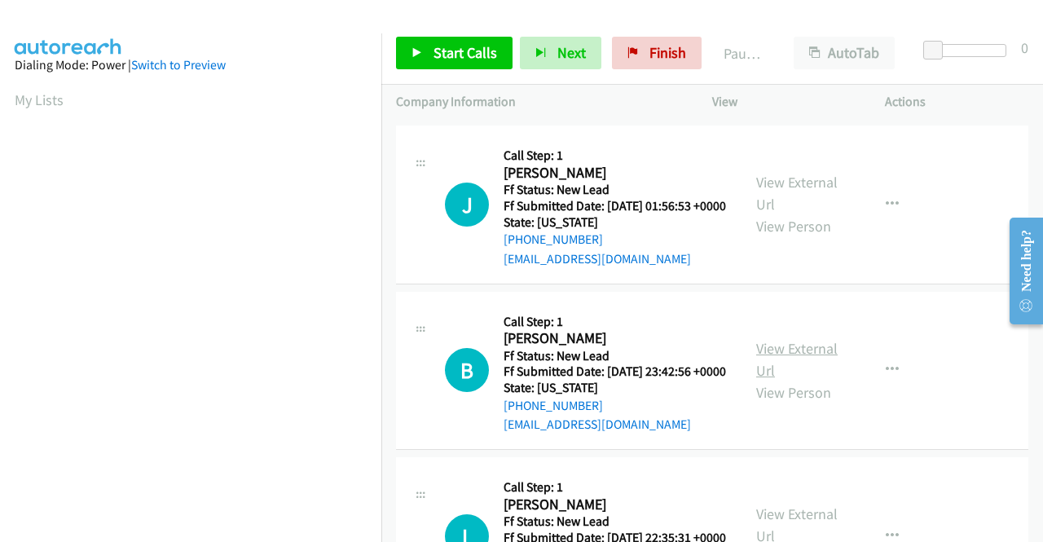
click at [789, 380] on link "View External Url" at bounding box center [797, 359] width 82 height 41
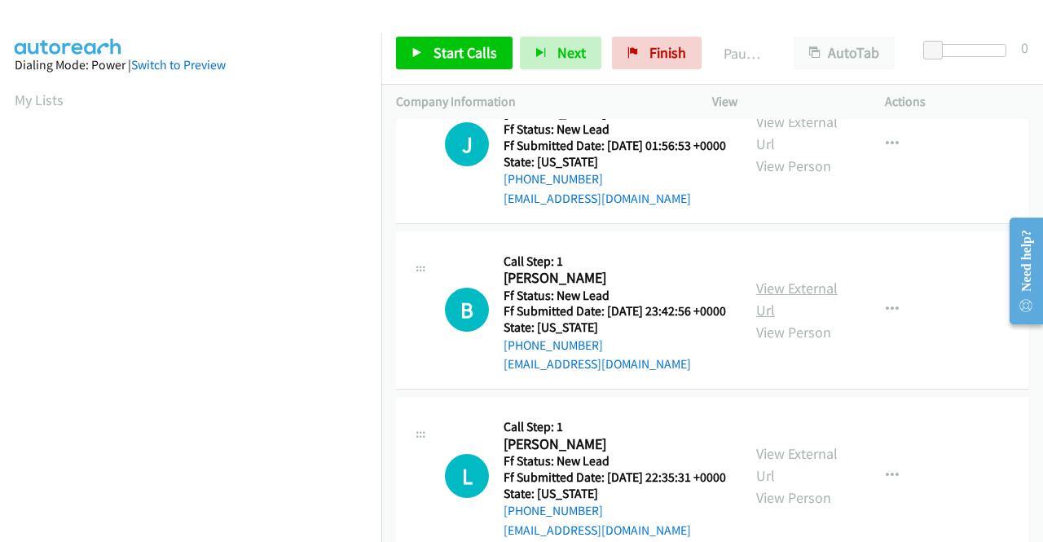
scroll to position [245, 0]
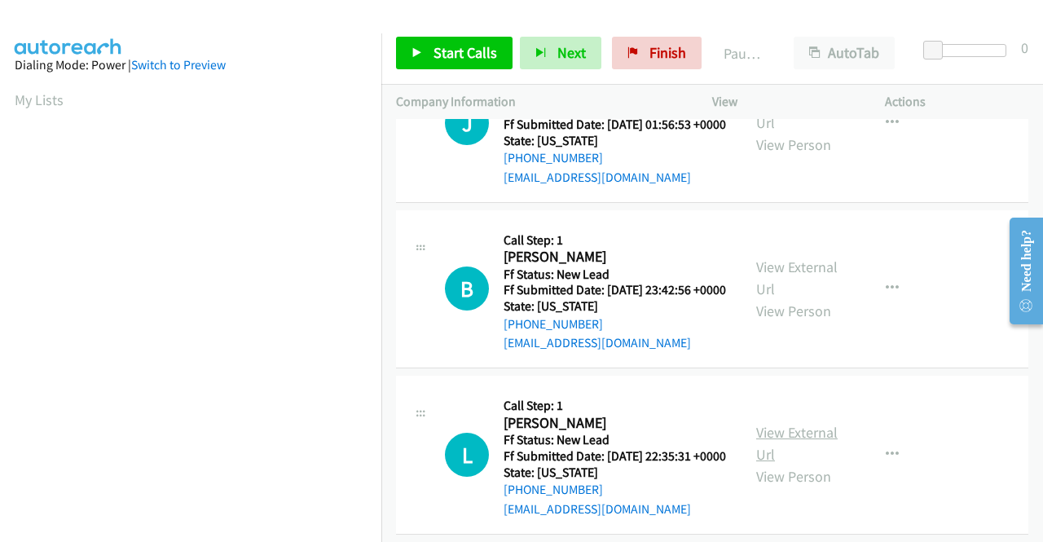
click at [758, 464] on link "View External Url" at bounding box center [797, 443] width 82 height 41
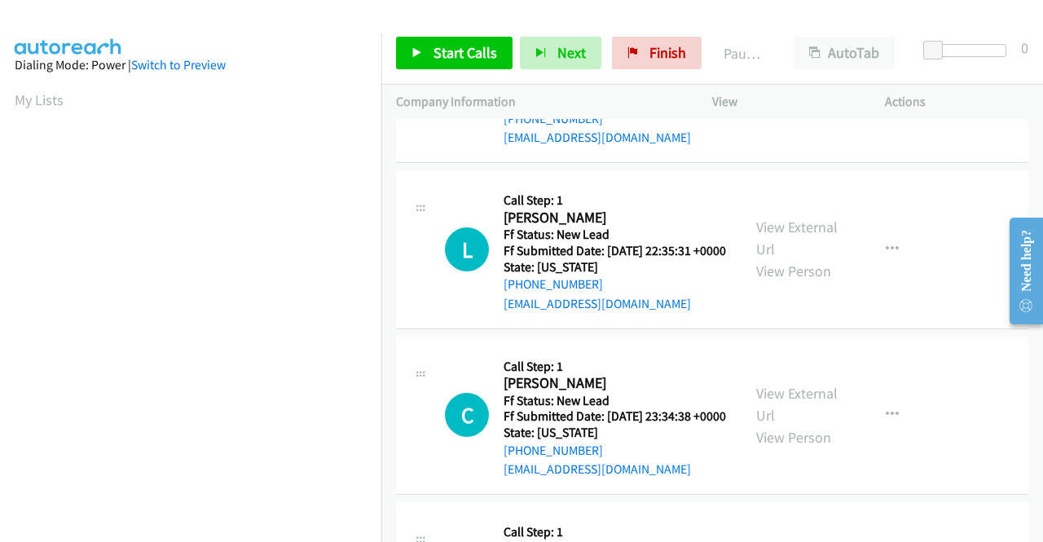
scroll to position [489, 0]
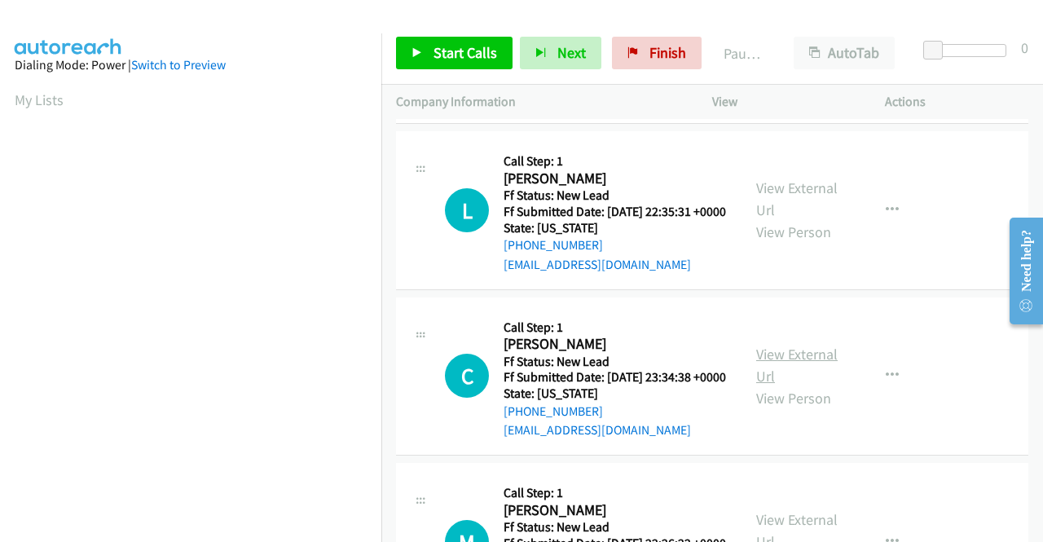
click at [766, 386] on link "View External Url" at bounding box center [797, 365] width 82 height 41
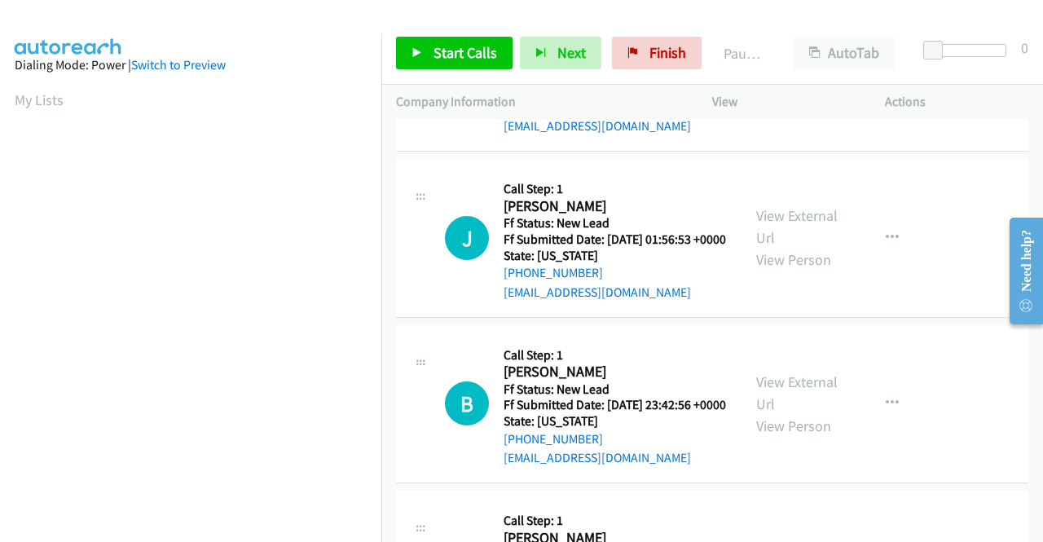
scroll to position [10, 0]
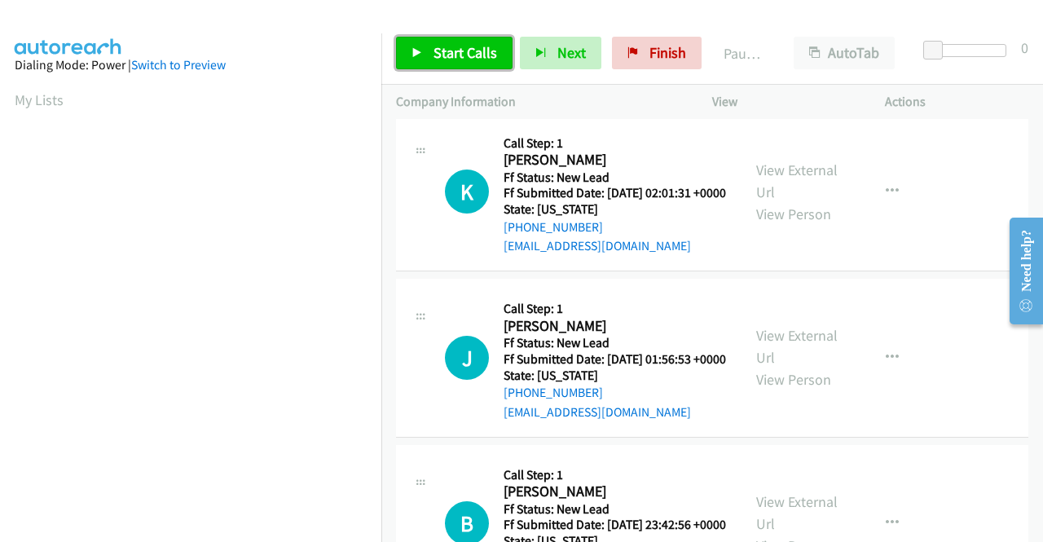
click at [455, 48] on span "Start Calls" at bounding box center [466, 52] width 64 height 19
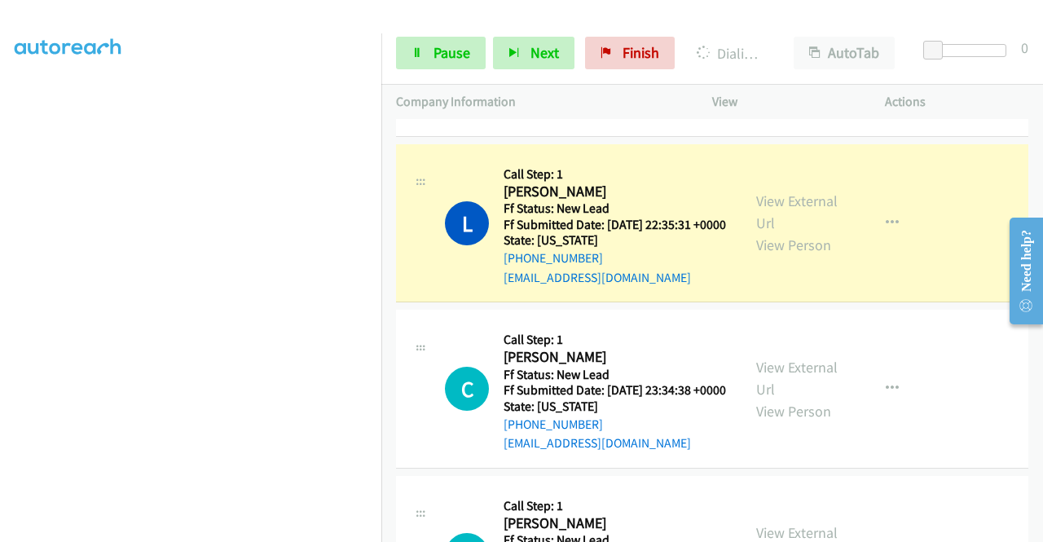
scroll to position [0, 0]
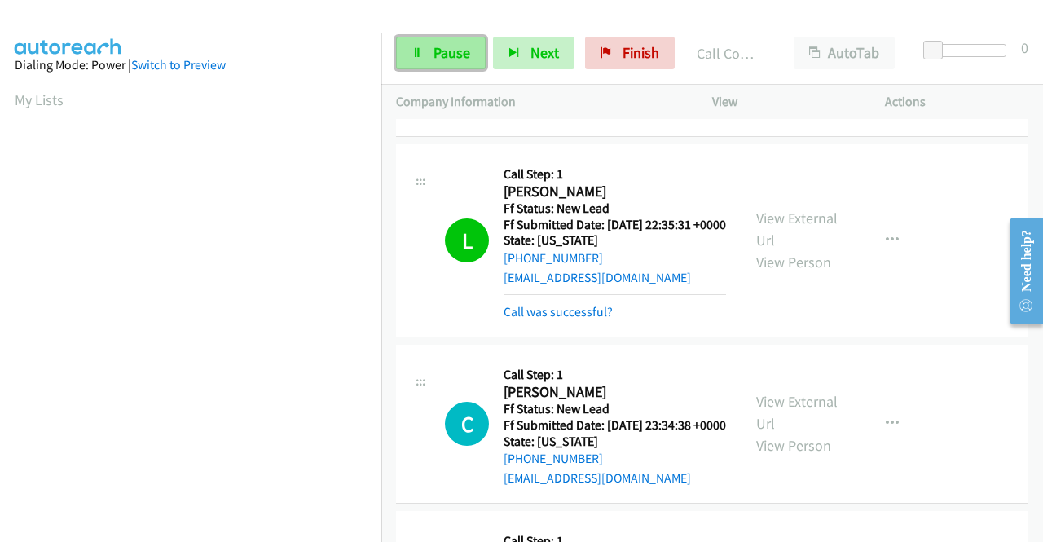
click at [472, 44] on link "Pause" at bounding box center [441, 53] width 90 height 33
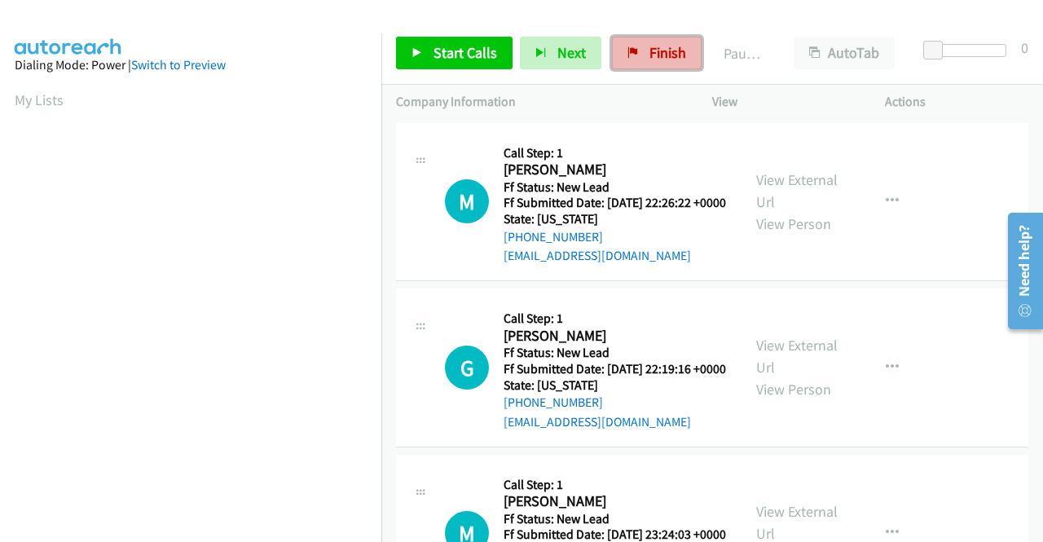
click at [660, 60] on span "Finish" at bounding box center [668, 52] width 37 height 19
